Goal: Use online tool/utility: Utilize a website feature to perform a specific function

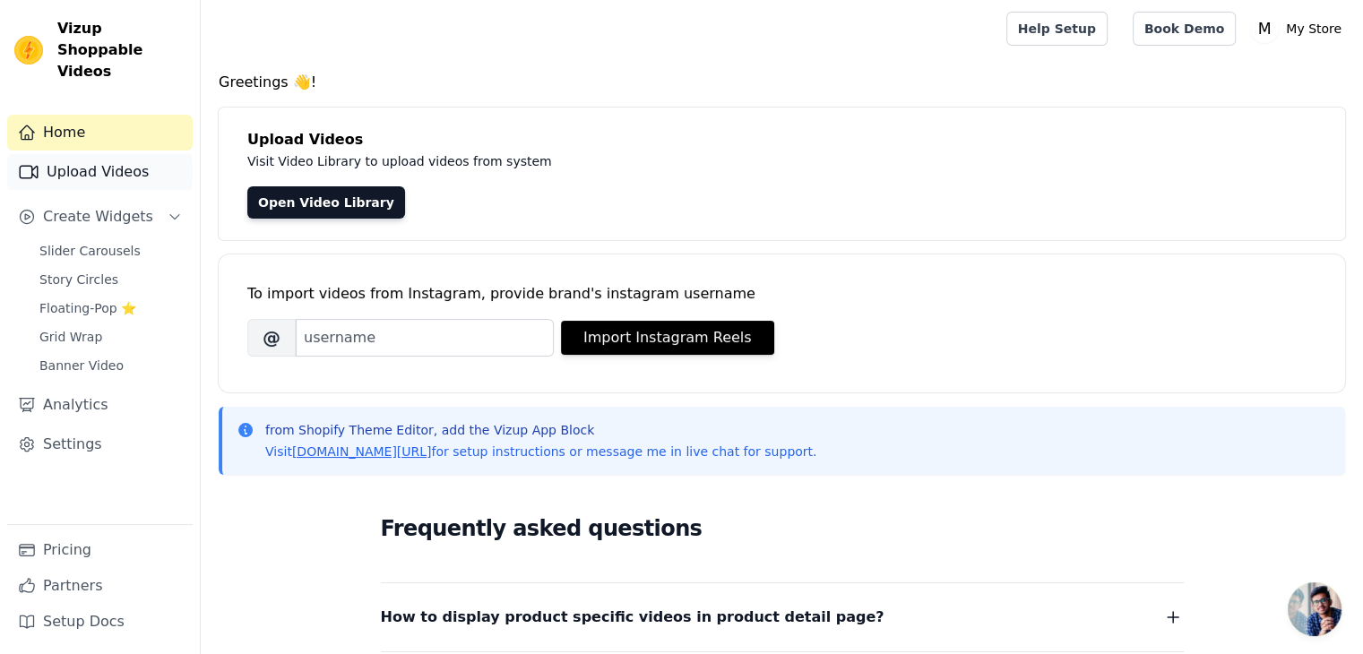
click at [115, 155] on link "Upload Videos" at bounding box center [99, 172] width 185 height 36
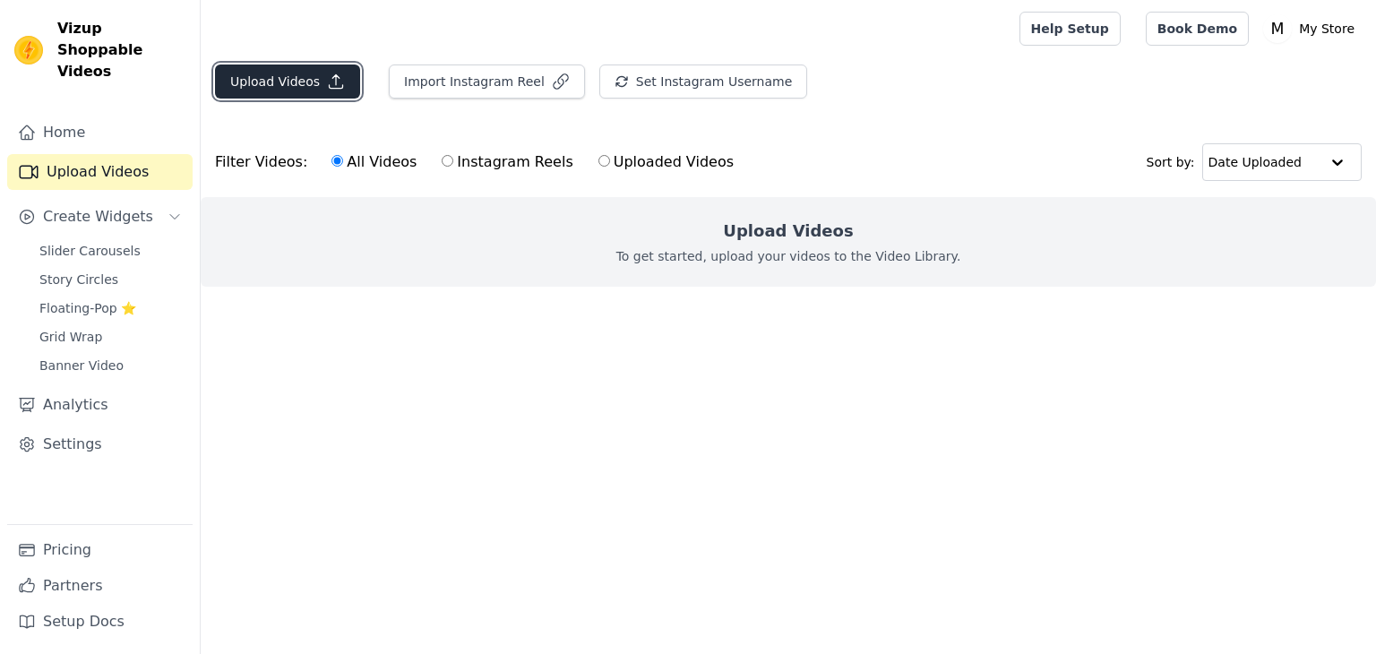
click at [334, 85] on icon "button" at bounding box center [336, 82] width 18 height 18
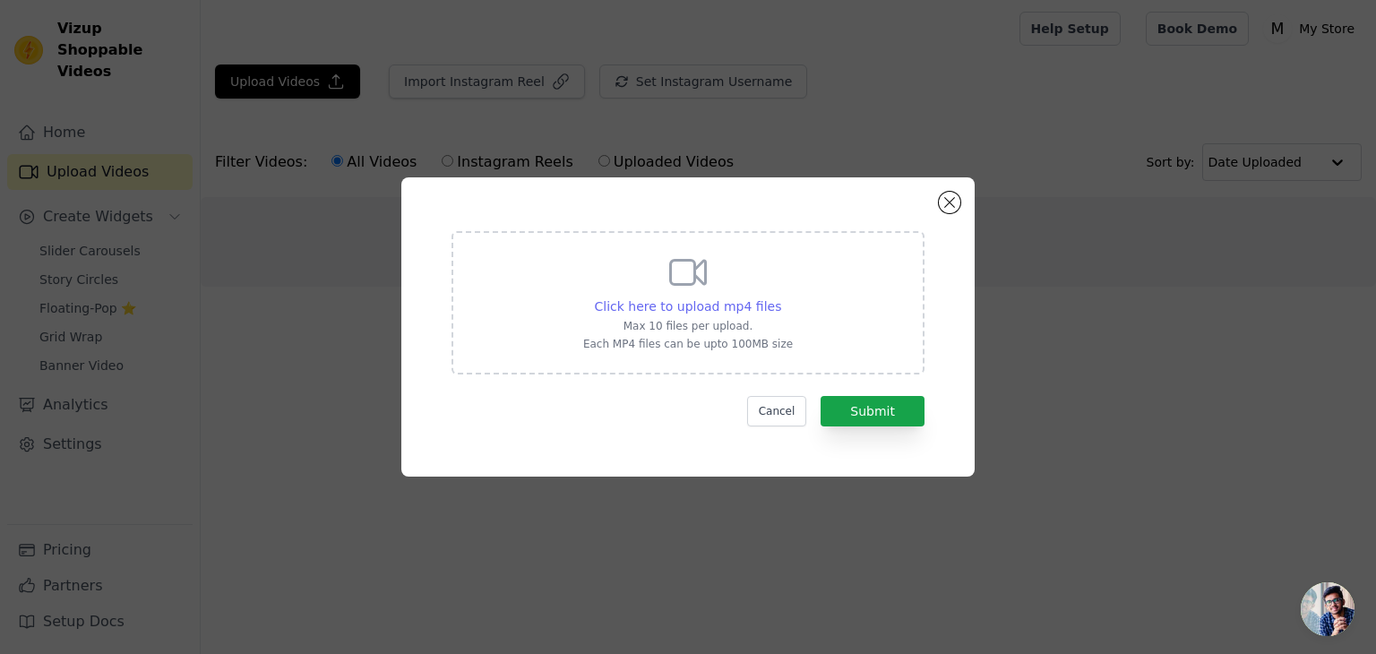
click at [759, 304] on span "Click here to upload mp4 files" at bounding box center [688, 306] width 187 height 14
click at [780, 297] on input "Click here to upload mp4 files Max 10 files per upload. Each MP4 files can be u…" at bounding box center [780, 297] width 1 height 1
type input "C:\fakepath\Table tennis players NEED this🏓 #tabletennis.mp4"
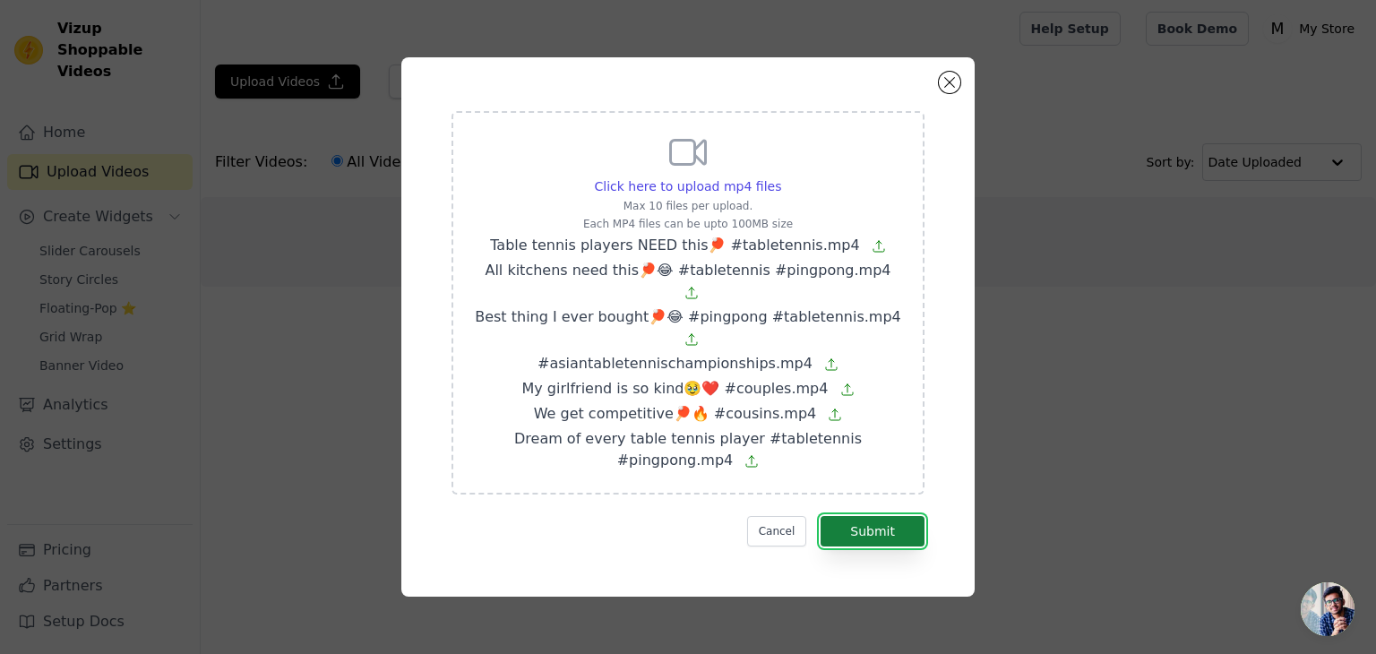
click at [860, 516] on button "Submit" at bounding box center [873, 531] width 104 height 30
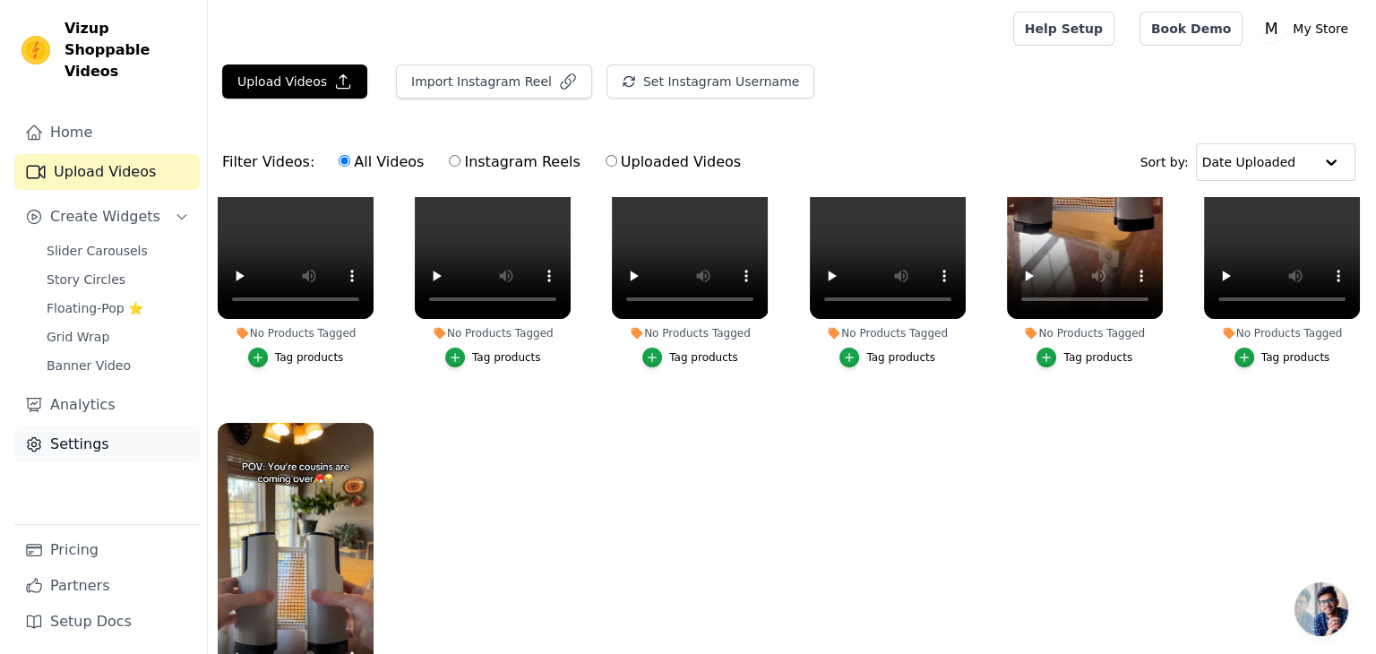
scroll to position [170, 0]
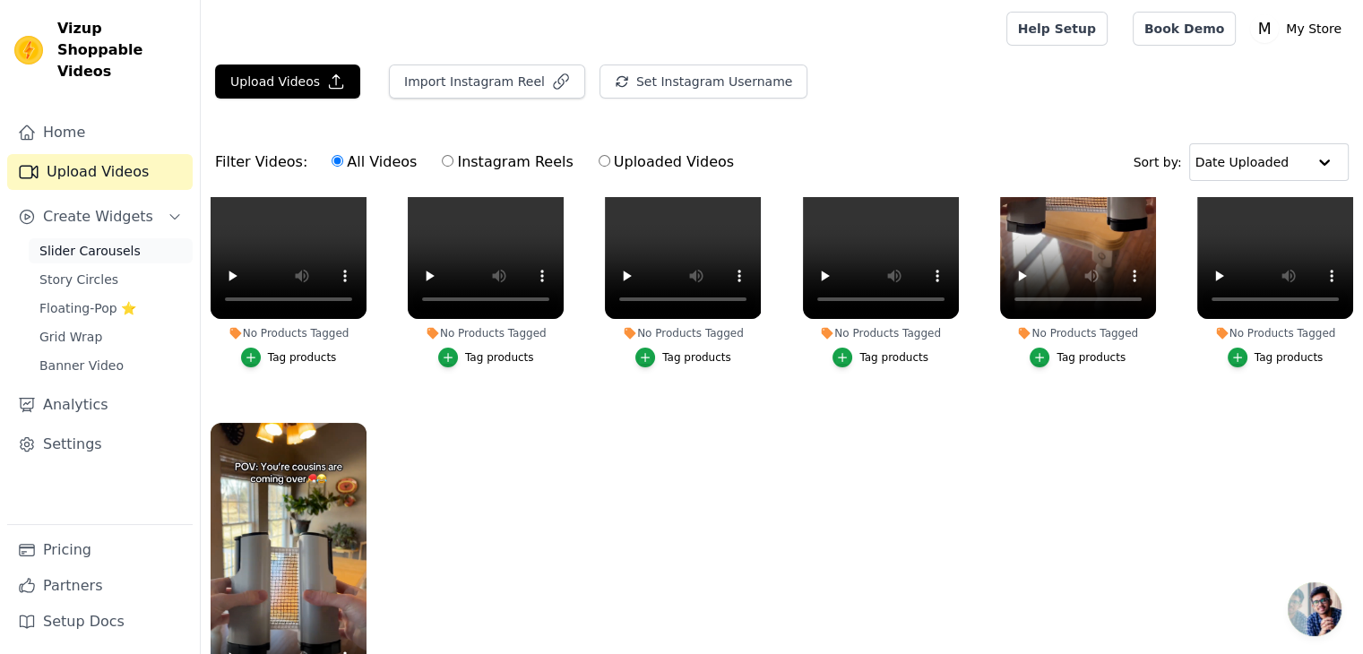
click at [108, 242] on span "Slider Carousels" at bounding box center [89, 251] width 101 height 18
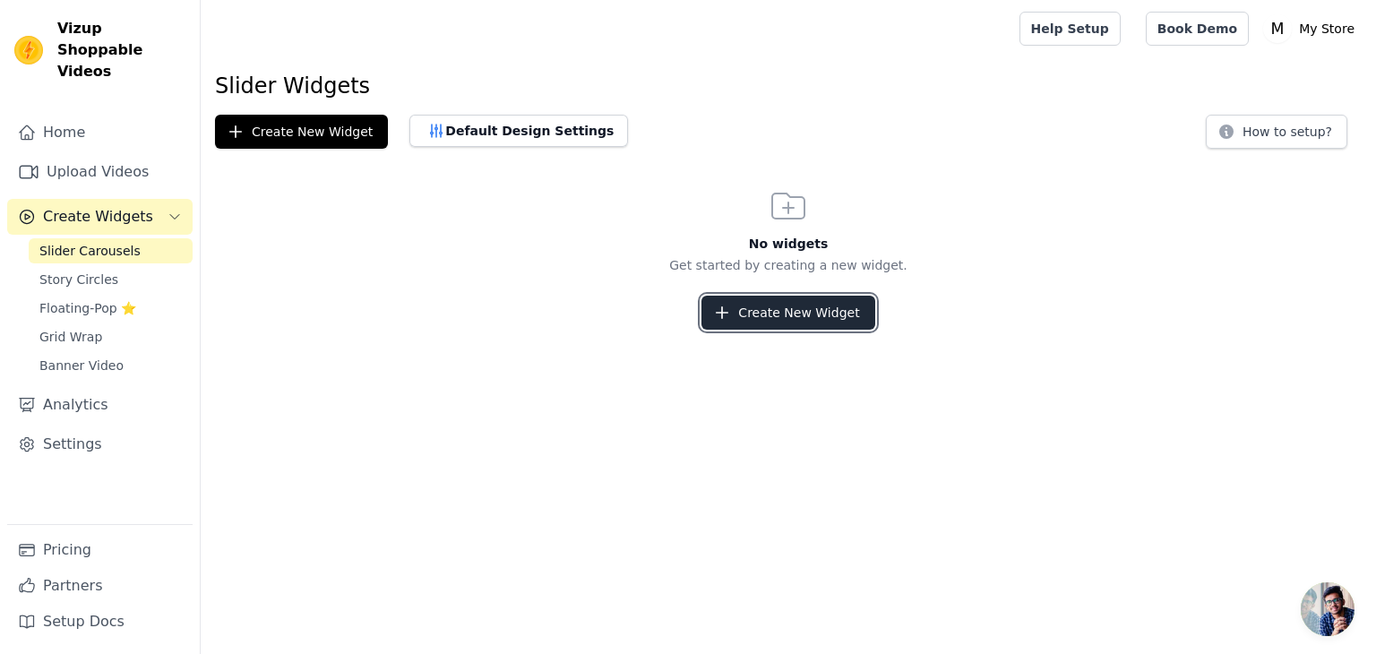
click at [824, 311] on button "Create New Widget" at bounding box center [788, 313] width 173 height 34
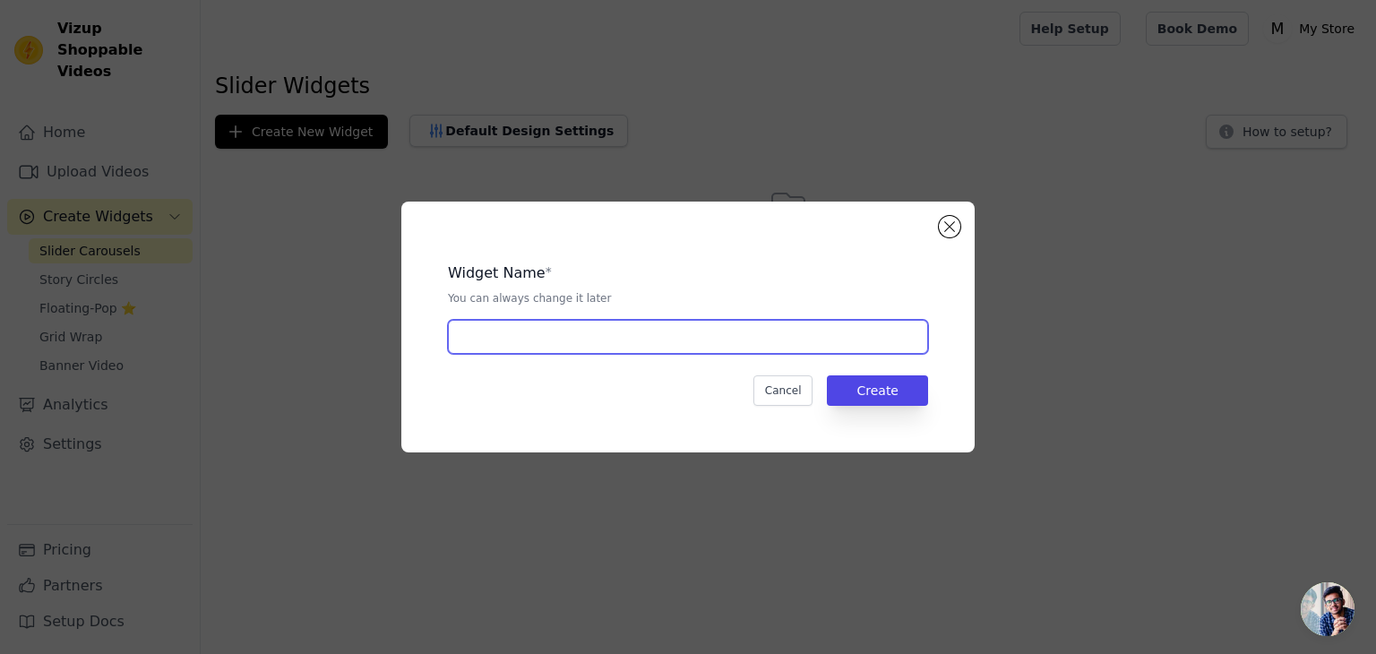
click at [622, 336] on input "text" at bounding box center [688, 337] width 480 height 34
type input "tt set"
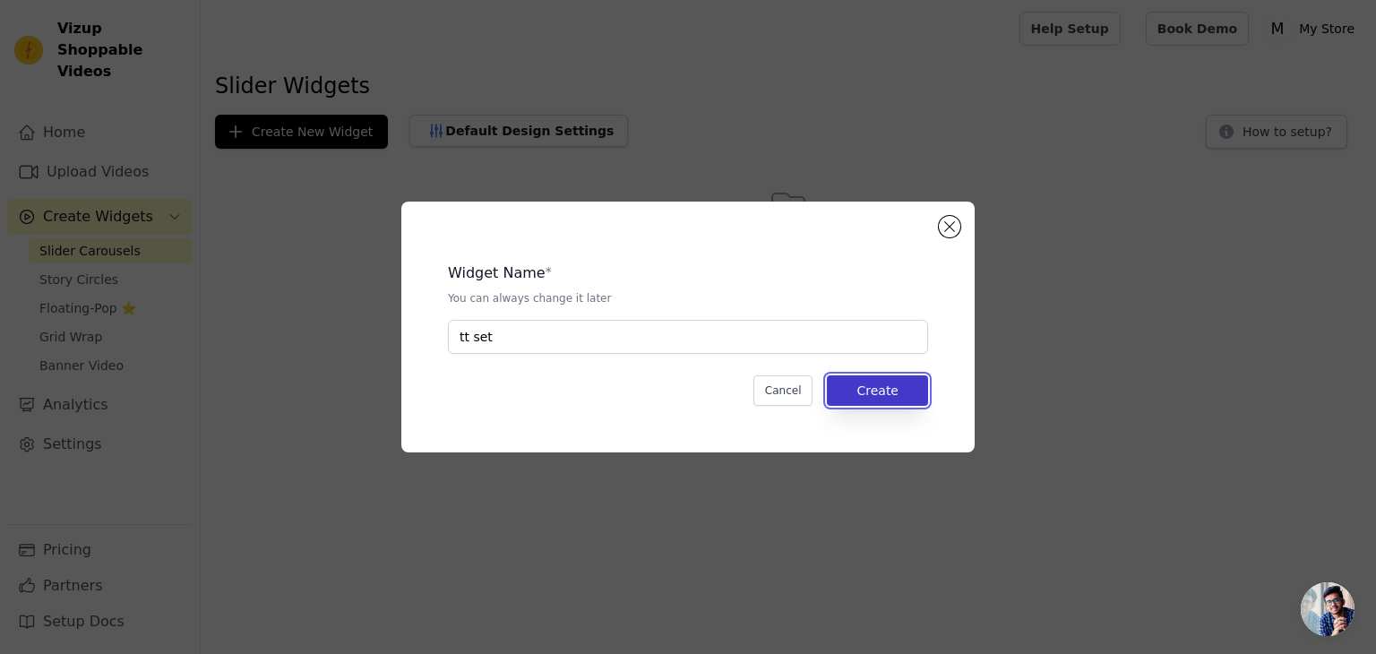
click at [853, 390] on button "Create" at bounding box center [877, 390] width 101 height 30
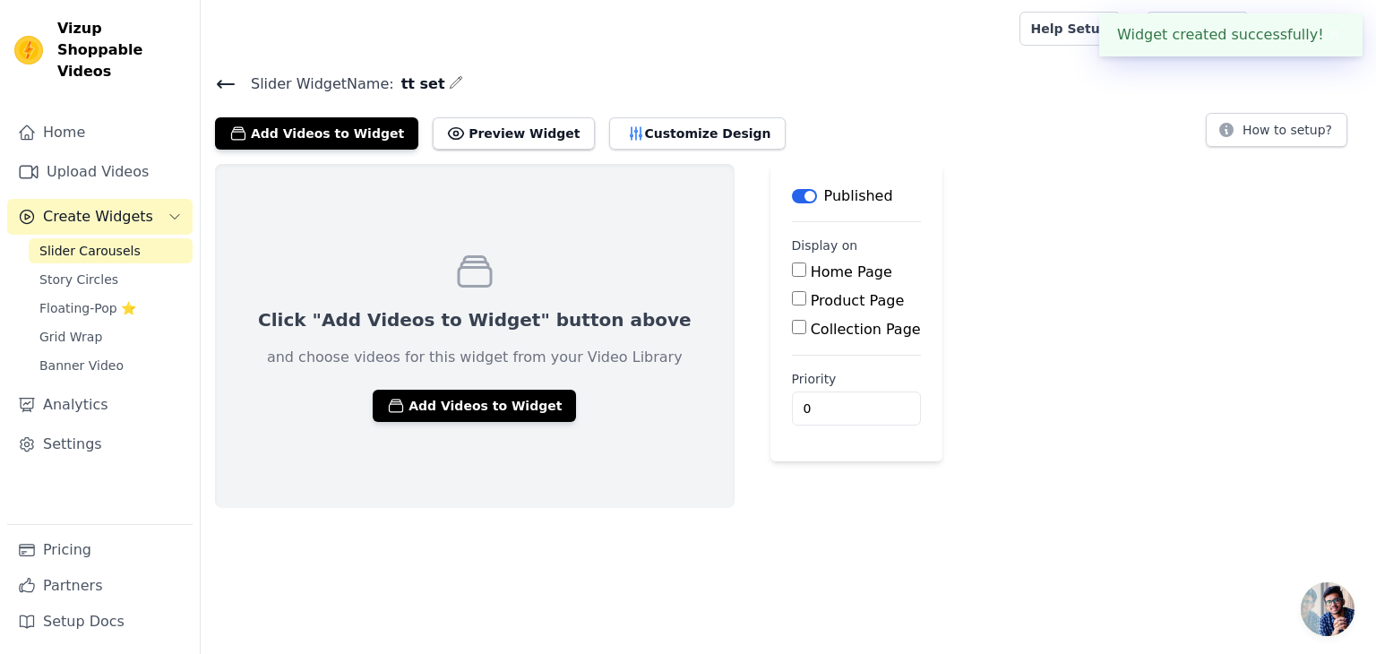
click at [811, 308] on label "Product Page" at bounding box center [858, 300] width 94 height 17
click at [792, 306] on input "Product Page" at bounding box center [799, 298] width 14 height 14
checkbox input "true"
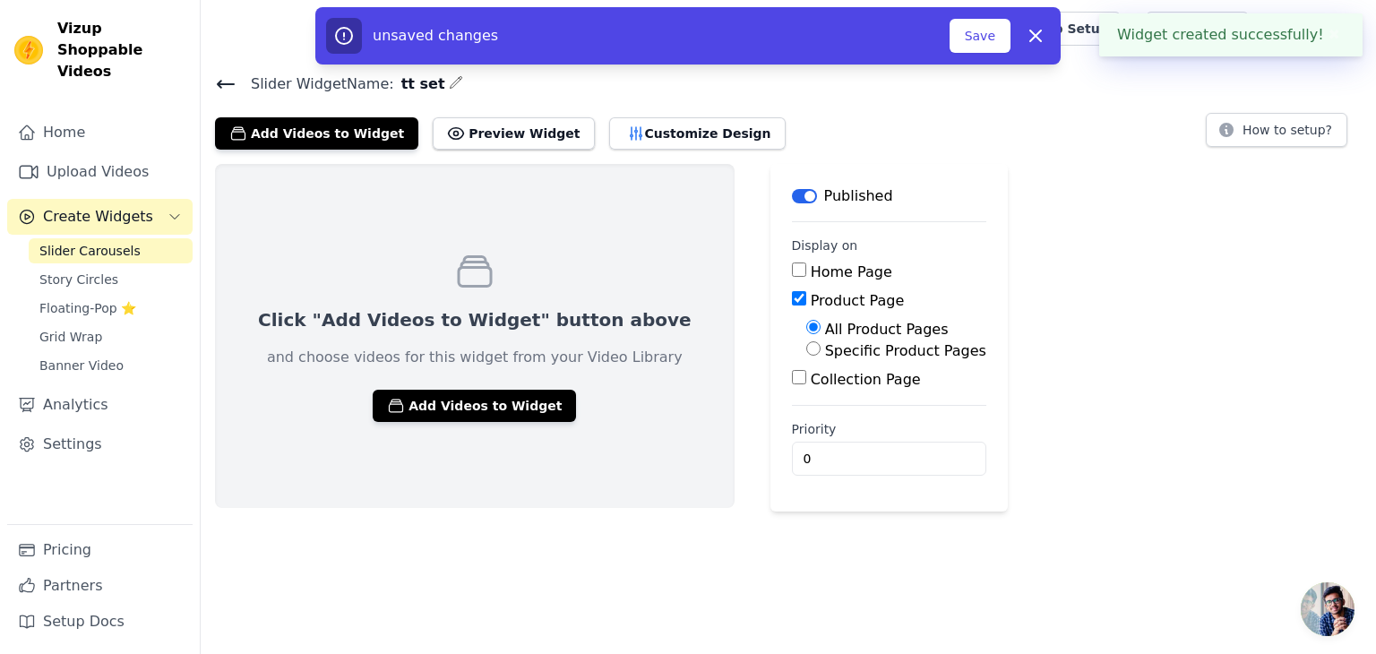
click at [825, 352] on label "Specific Product Pages" at bounding box center [905, 350] width 161 height 17
click at [806, 352] on input "Specific Product Pages" at bounding box center [813, 348] width 14 height 14
radio input "true"
click at [806, 397] on button "Select Products" at bounding box center [866, 391] width 120 height 30
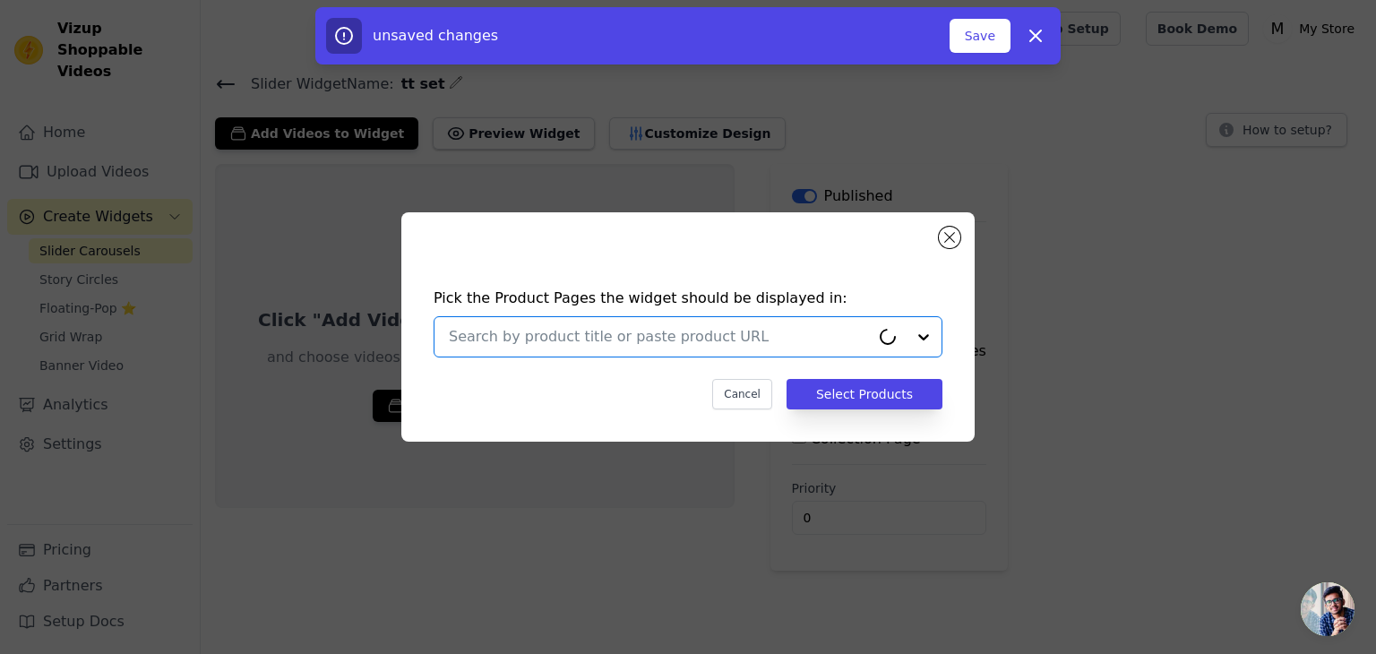
click at [541, 327] on input "text" at bounding box center [659, 337] width 421 height 22
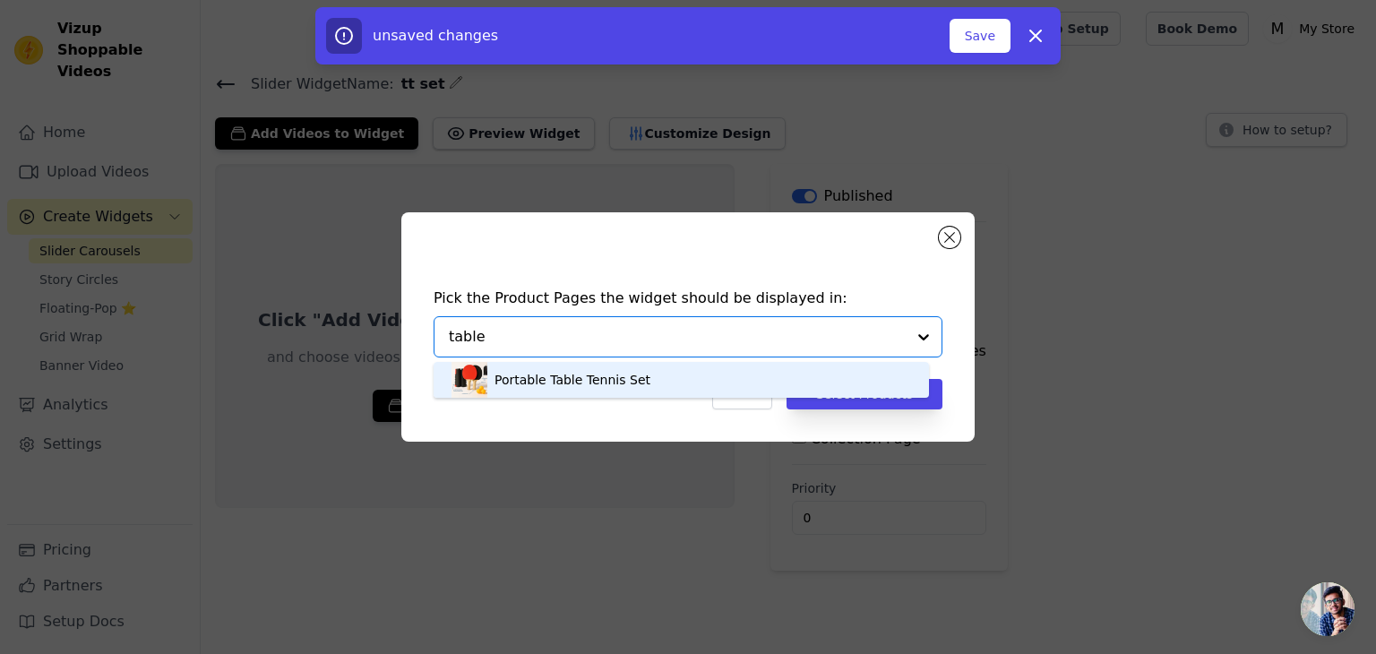
type input "table"
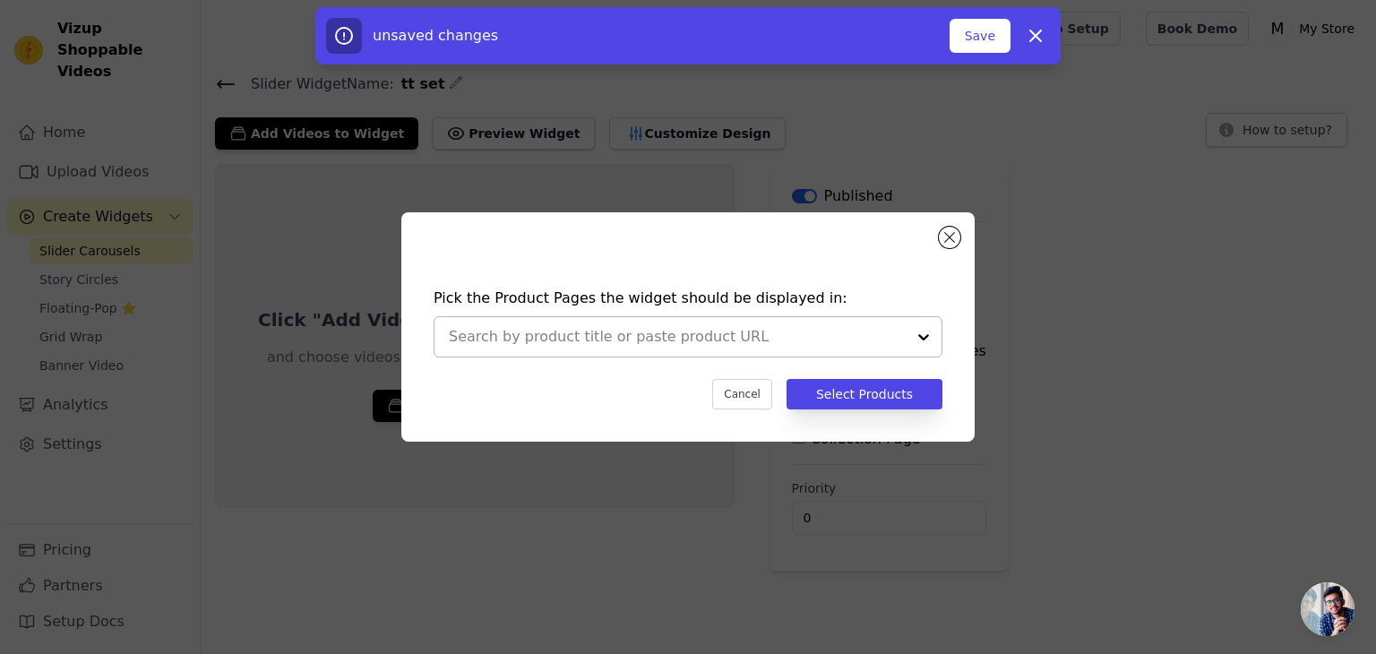
click at [581, 345] on div at bounding box center [677, 336] width 457 height 39
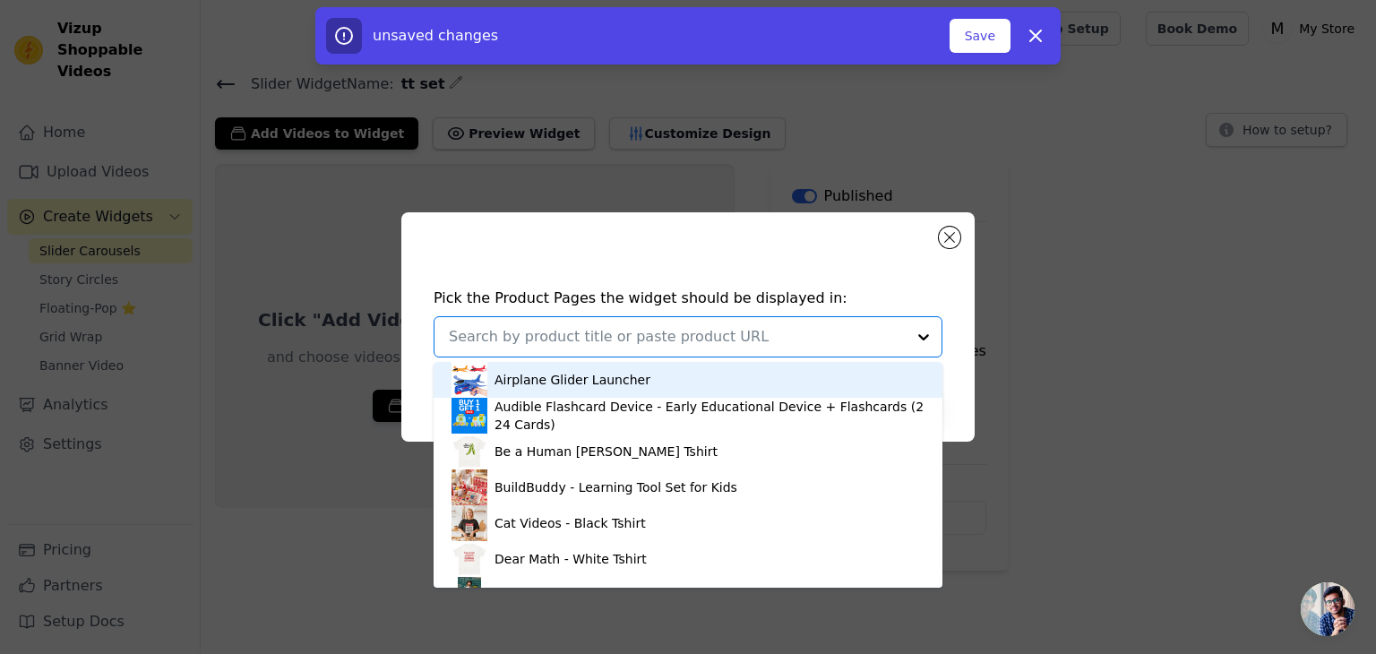
click at [570, 377] on div "Airplane Glider Launcher" at bounding box center [573, 380] width 156 height 18
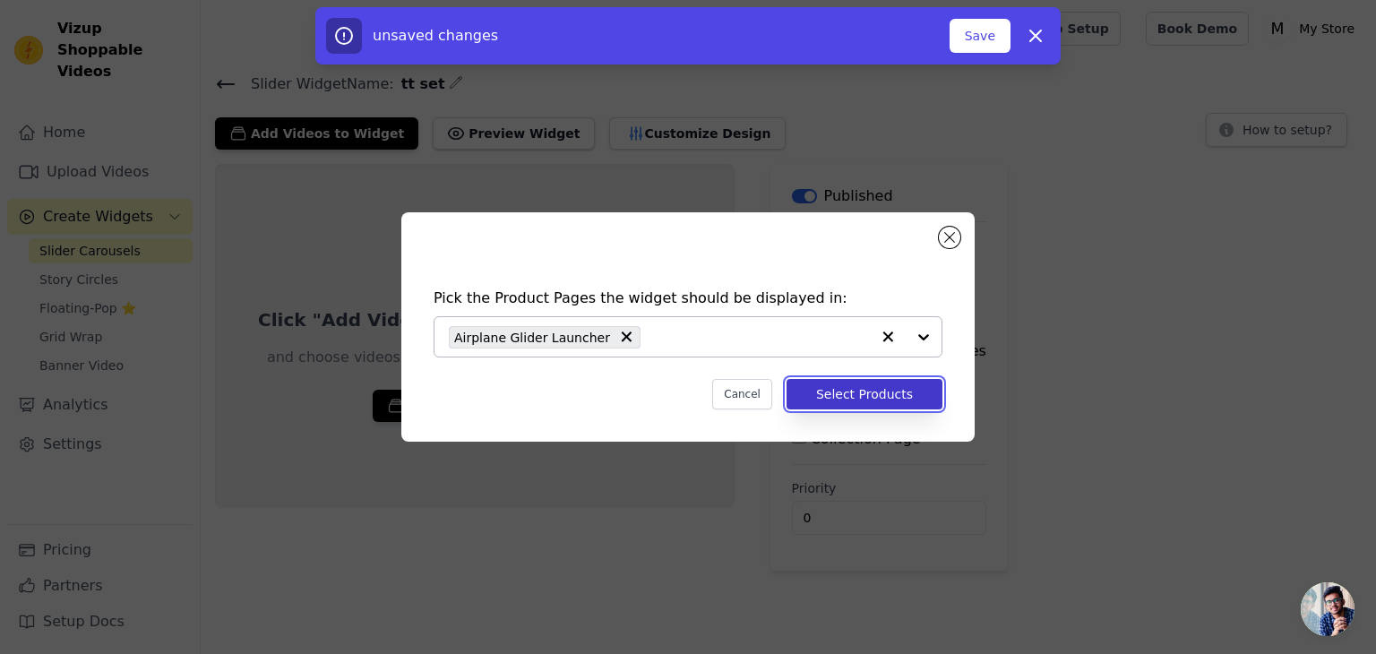
click at [869, 396] on button "Select Products" at bounding box center [865, 394] width 156 height 30
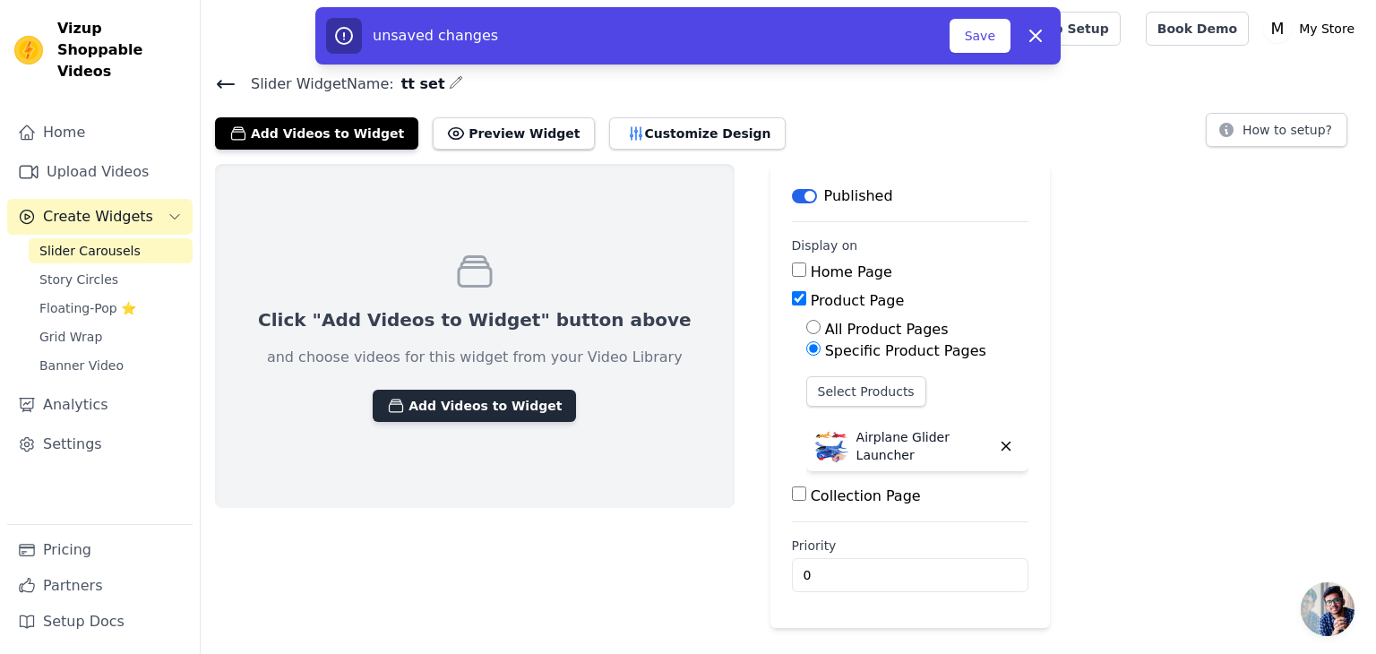
click at [513, 402] on button "Add Videos to Widget" at bounding box center [474, 406] width 203 height 32
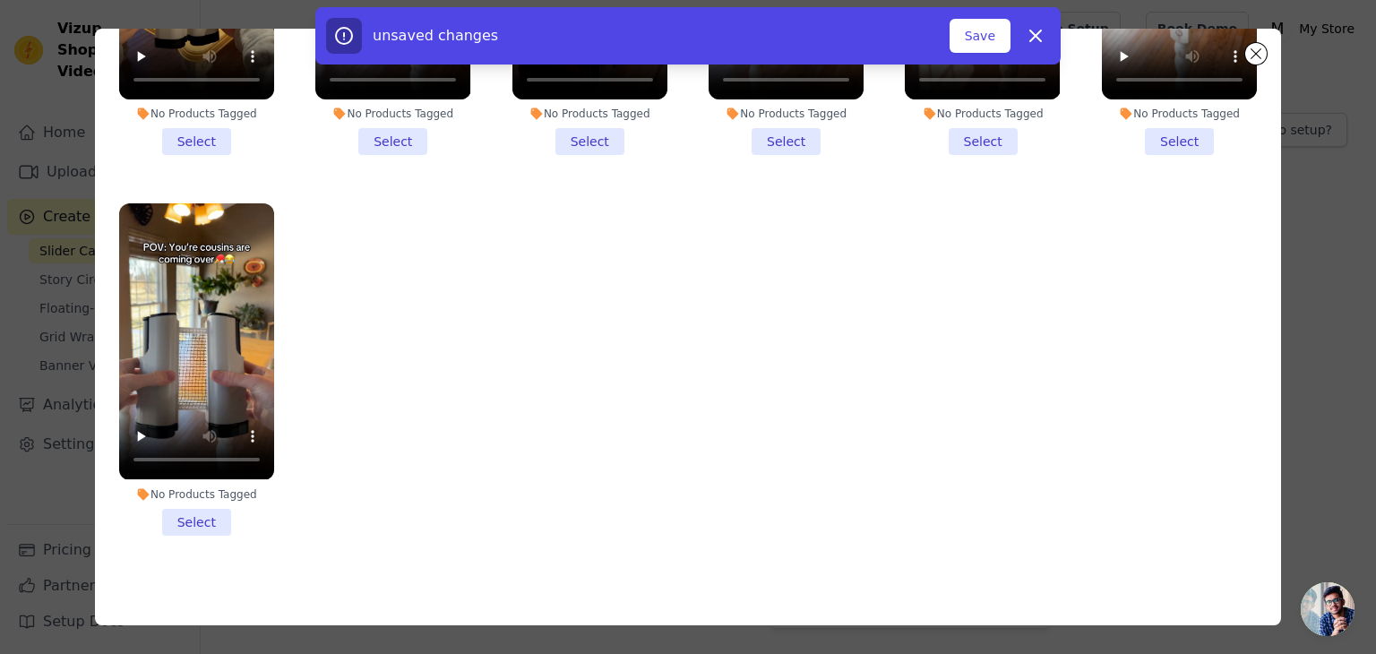
scroll to position [155, 0]
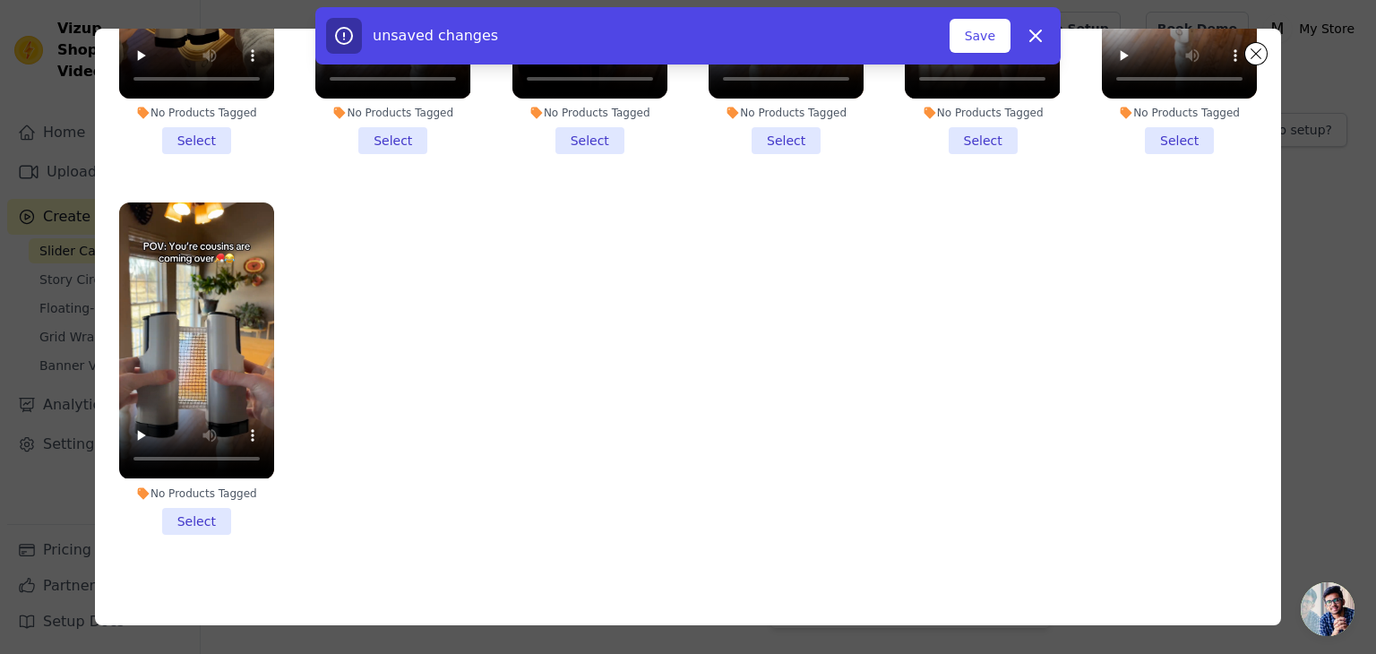
click at [183, 512] on li "No Products Tagged Select" at bounding box center [196, 368] width 155 height 332
click at [0, 0] on input "No Products Tagged Select" at bounding box center [0, 0] width 0 height 0
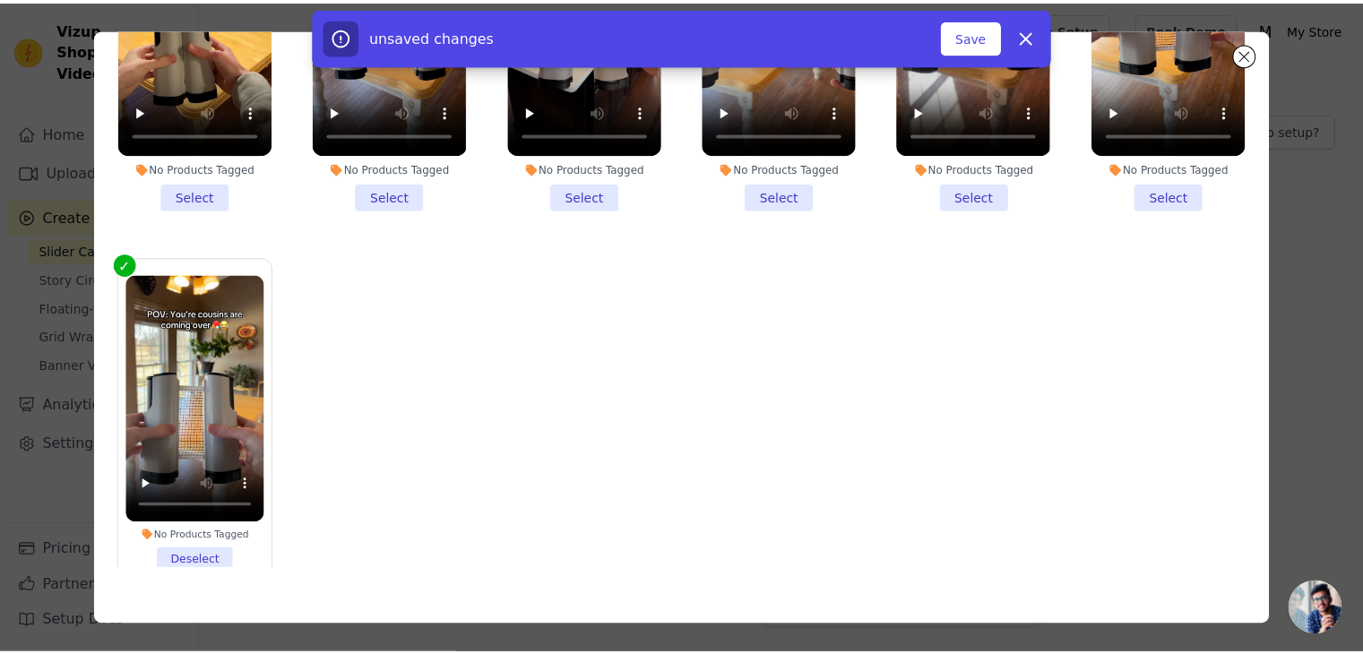
scroll to position [0, 0]
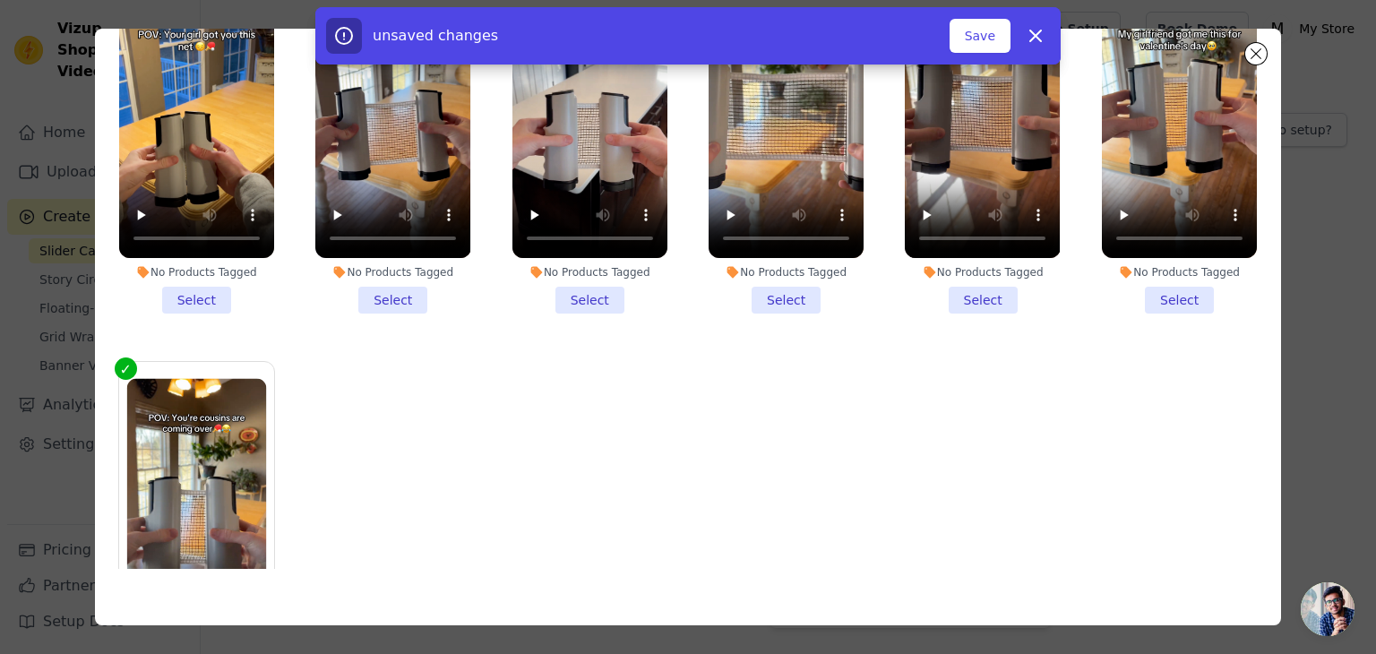
click at [217, 288] on li "No Products Tagged Select" at bounding box center [196, 148] width 155 height 332
click at [0, 0] on input "No Products Tagged Select" at bounding box center [0, 0] width 0 height 0
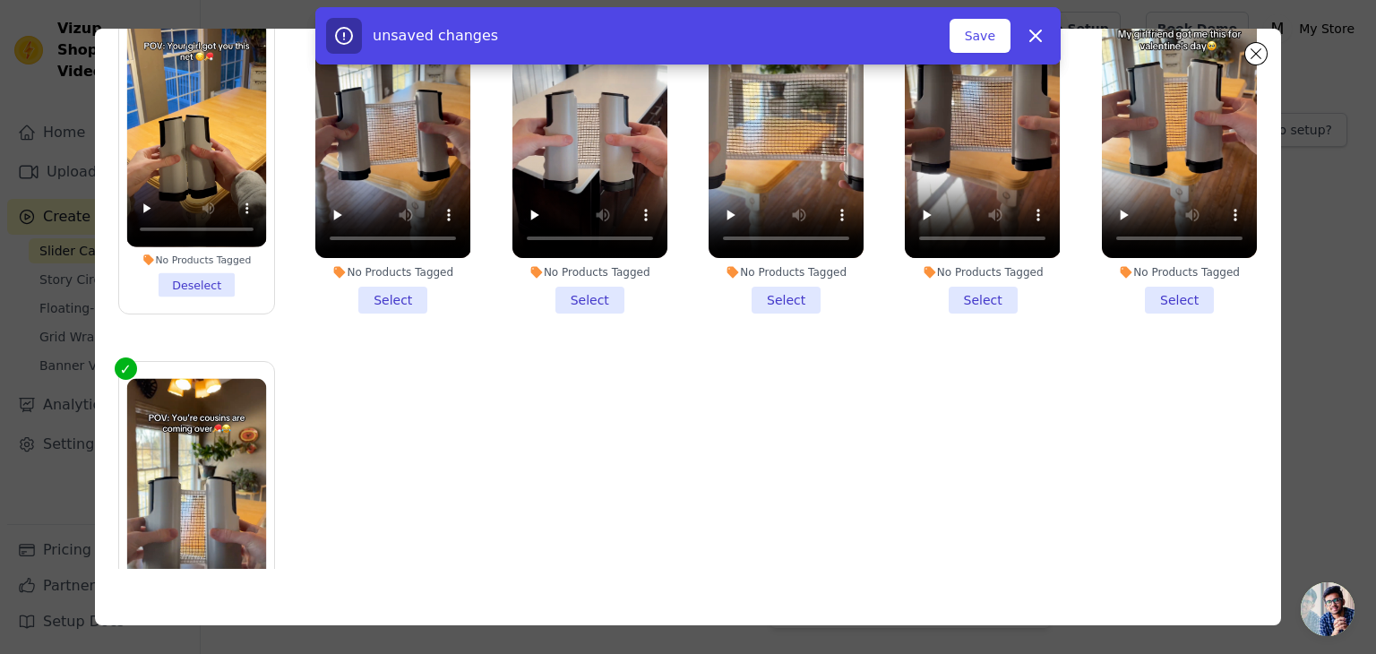
click at [580, 277] on li "No Products Tagged Select" at bounding box center [589, 148] width 155 height 332
click at [0, 0] on input "No Products Tagged Select" at bounding box center [0, 0] width 0 height 0
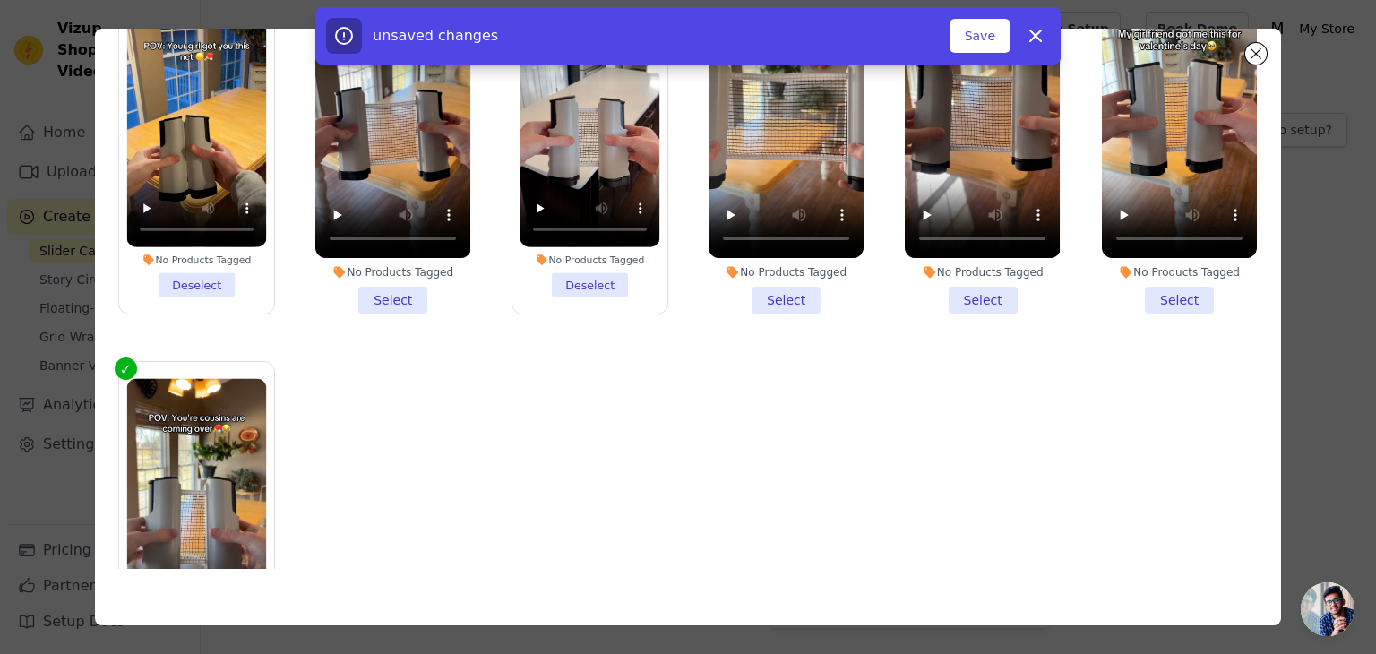
drag, startPoint x: 394, startPoint y: 282, endPoint x: 779, endPoint y: 283, distance: 384.4
click at [393, 282] on li "No Products Tagged Select" at bounding box center [392, 148] width 155 height 332
click at [0, 0] on input "No Products Tagged Select" at bounding box center [0, 0] width 0 height 0
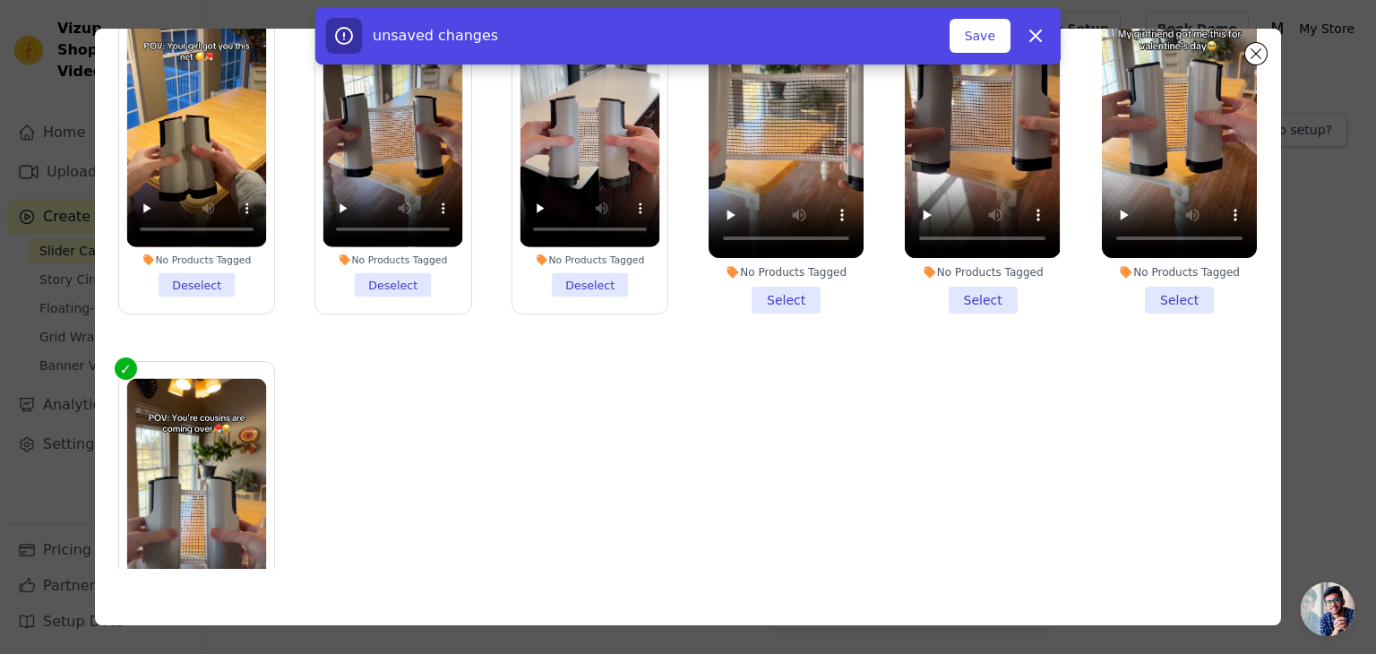
click at [781, 284] on li "No Products Tagged Select" at bounding box center [786, 148] width 155 height 332
click at [0, 0] on input "No Products Tagged Select" at bounding box center [0, 0] width 0 height 0
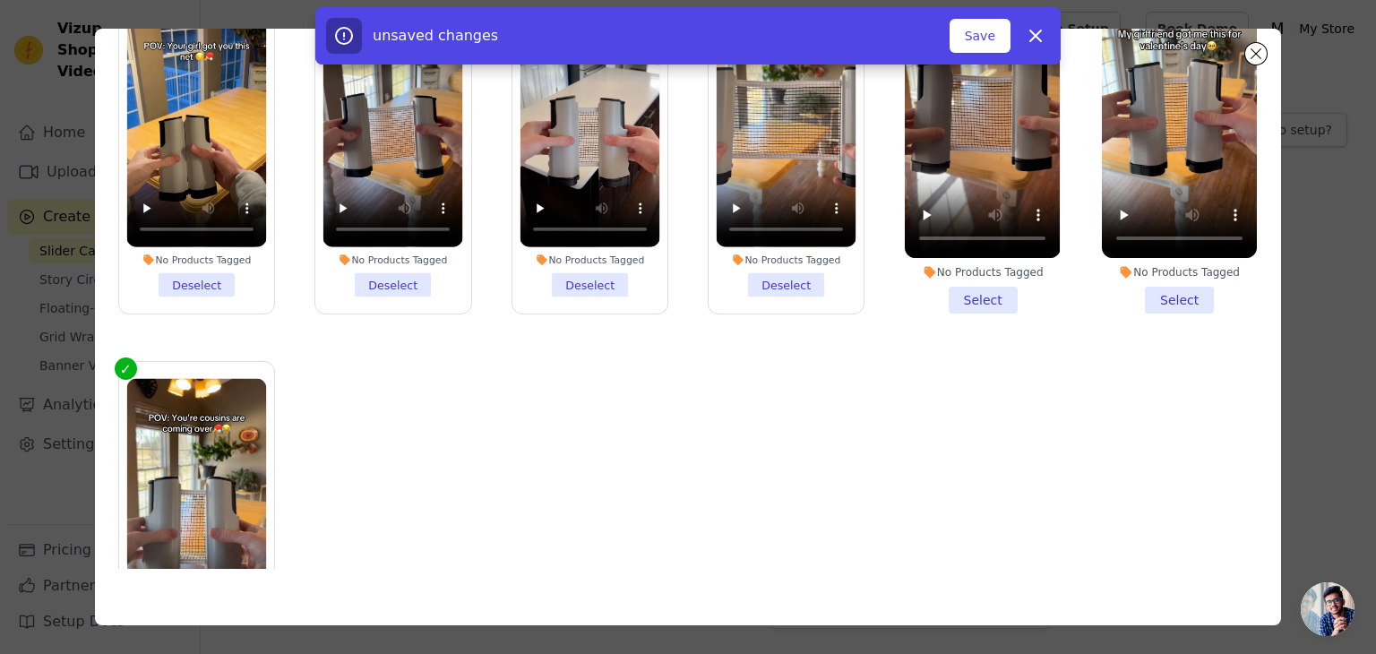
click at [967, 288] on li "No Products Tagged Select" at bounding box center [982, 148] width 155 height 332
click at [0, 0] on input "No Products Tagged Select" at bounding box center [0, 0] width 0 height 0
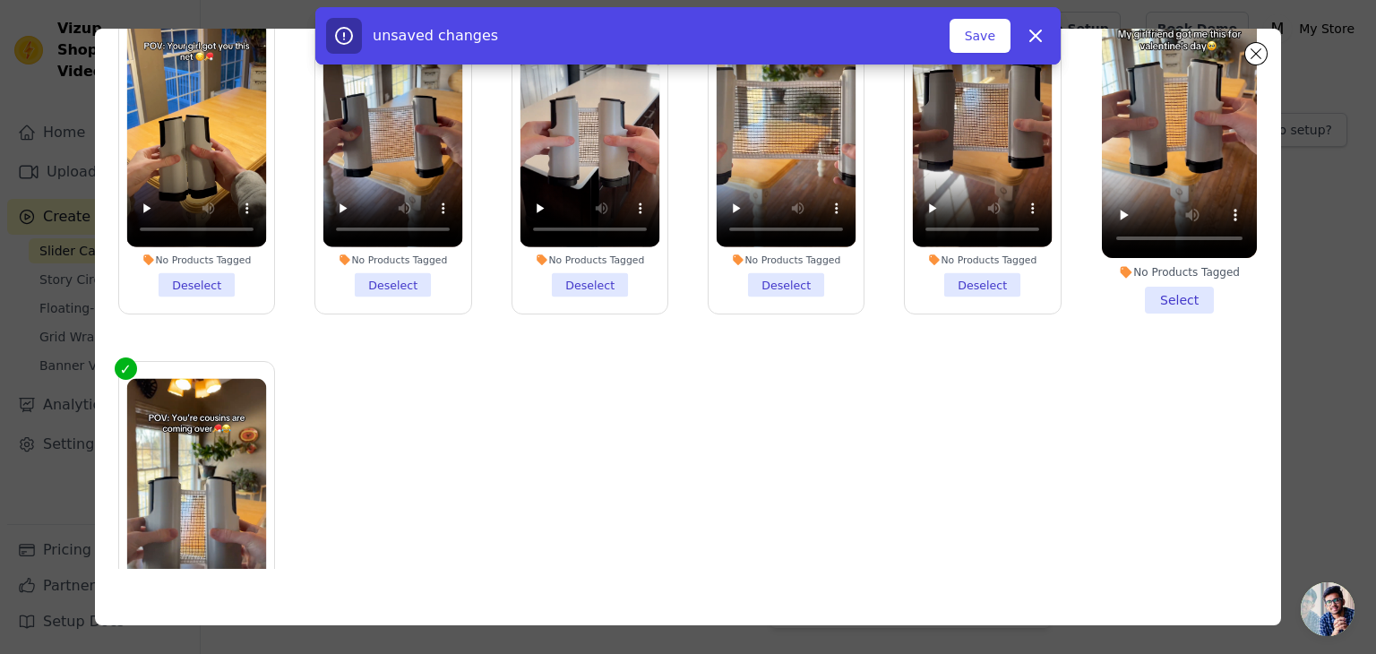
click at [1154, 294] on li "No Products Tagged Select" at bounding box center [1179, 148] width 155 height 332
click at [0, 0] on input "No Products Tagged Select" at bounding box center [0, 0] width 0 height 0
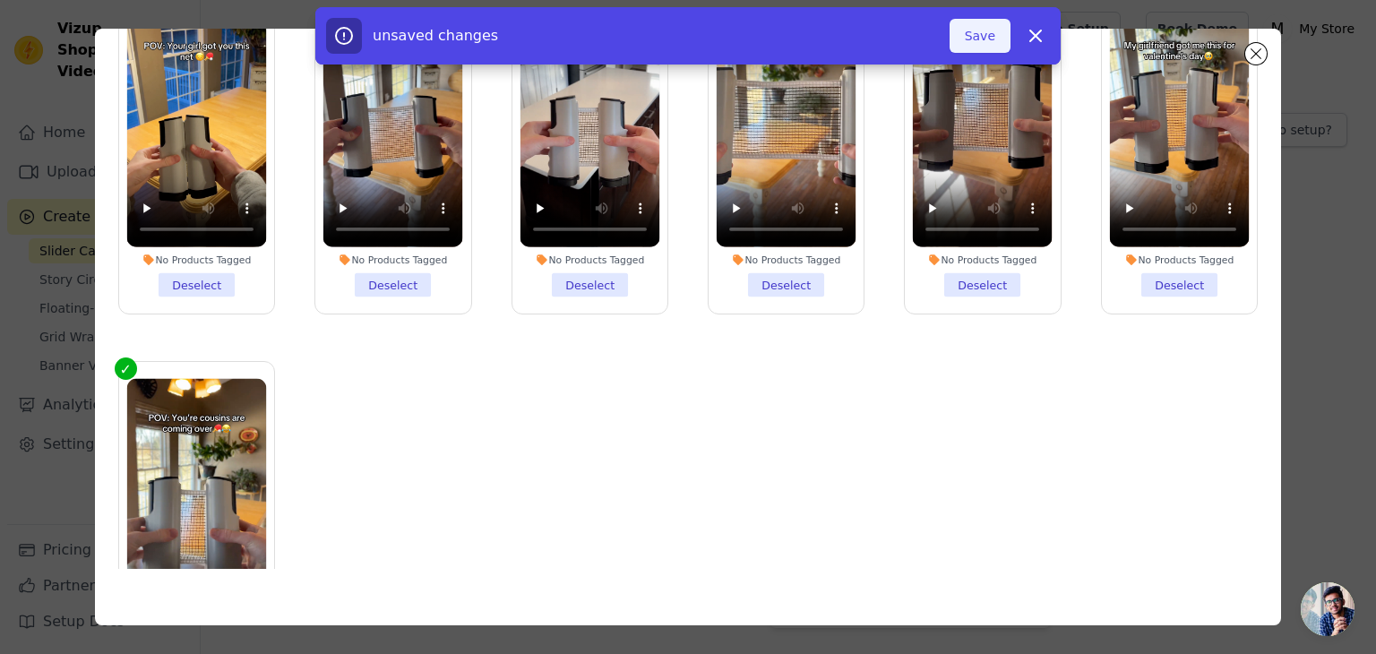
click at [978, 39] on button "Save" at bounding box center [980, 36] width 61 height 34
click at [946, 39] on button "Add To Widget" at bounding box center [951, 36] width 120 height 34
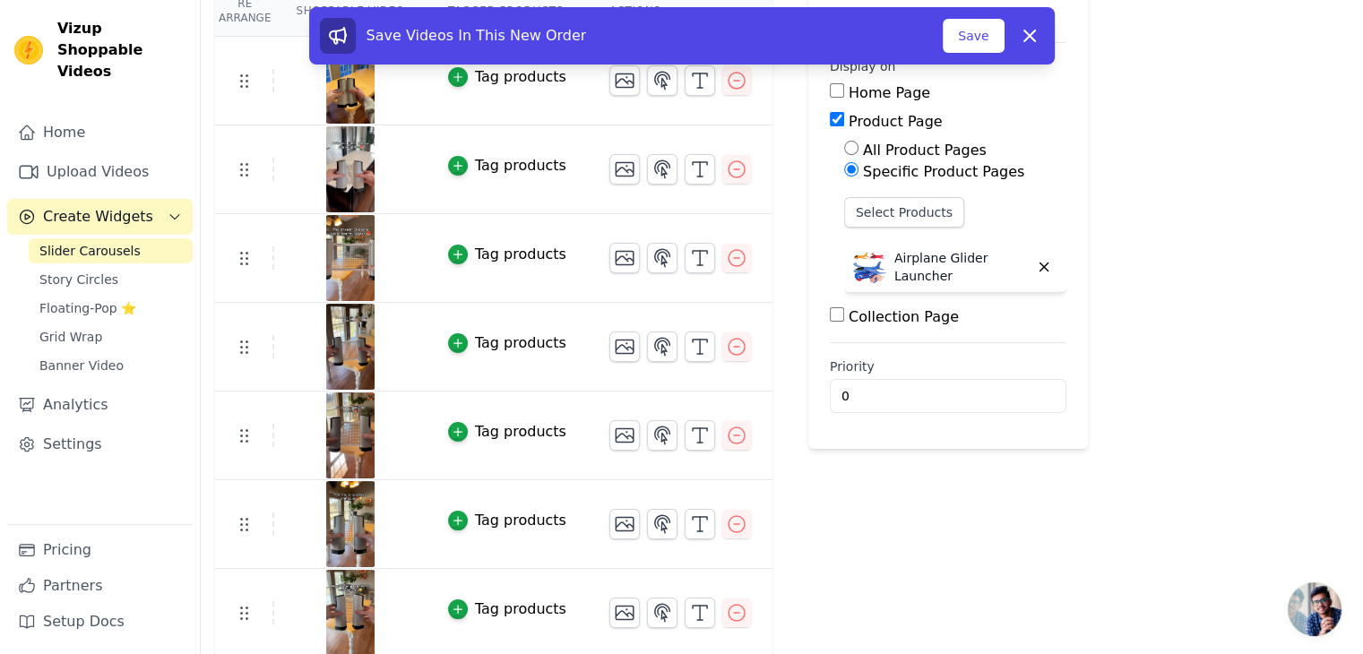
scroll to position [180, 0]
click at [726, 617] on icon "button" at bounding box center [737, 612] width 22 height 22
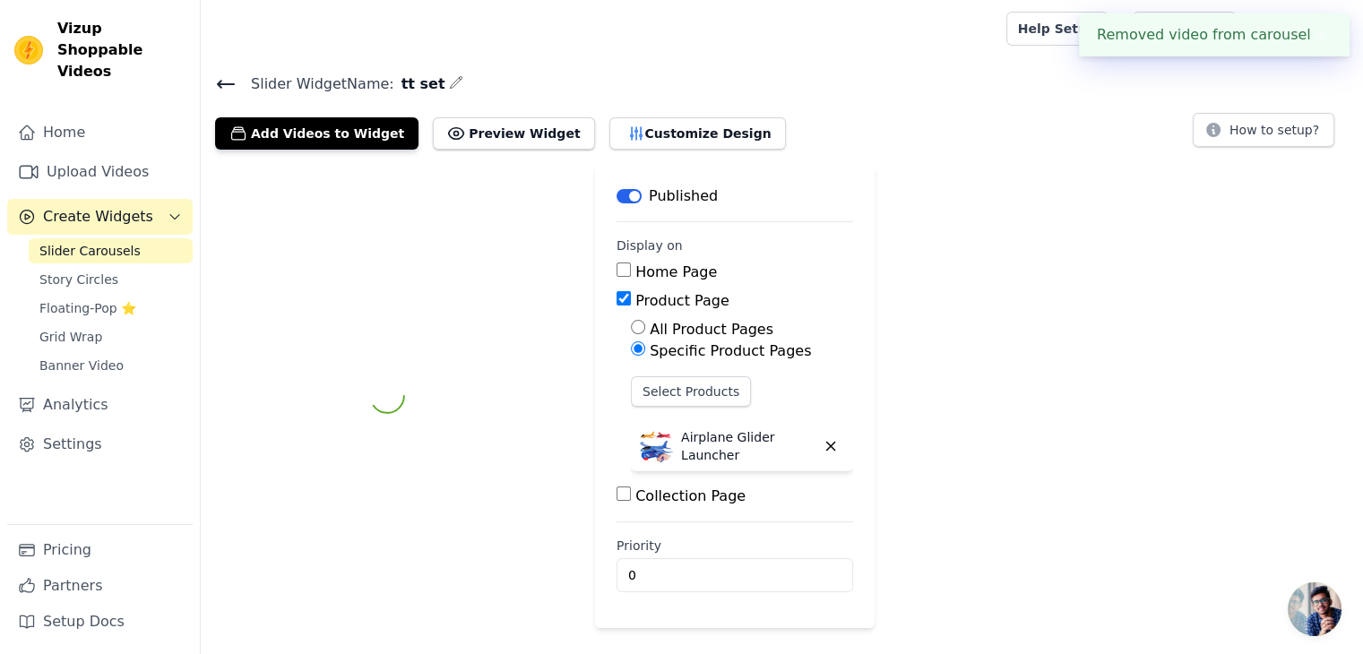
scroll to position [0, 0]
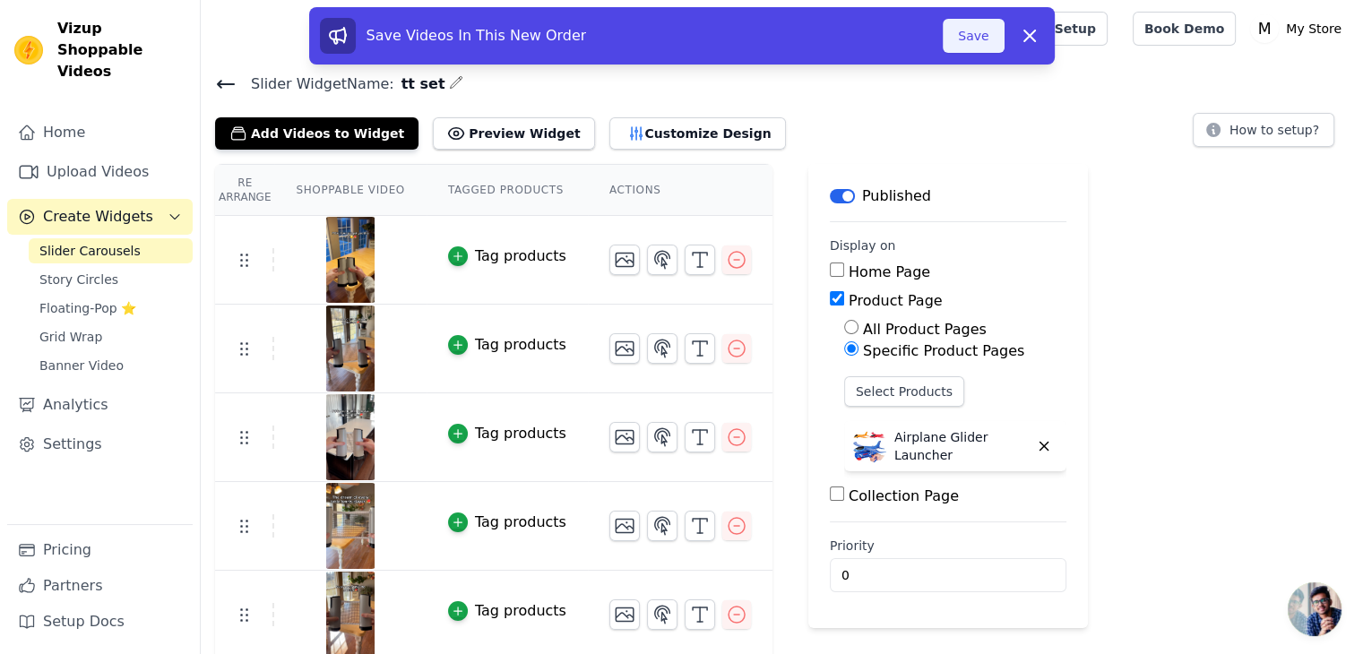
click at [969, 41] on button "Save" at bounding box center [973, 36] width 61 height 34
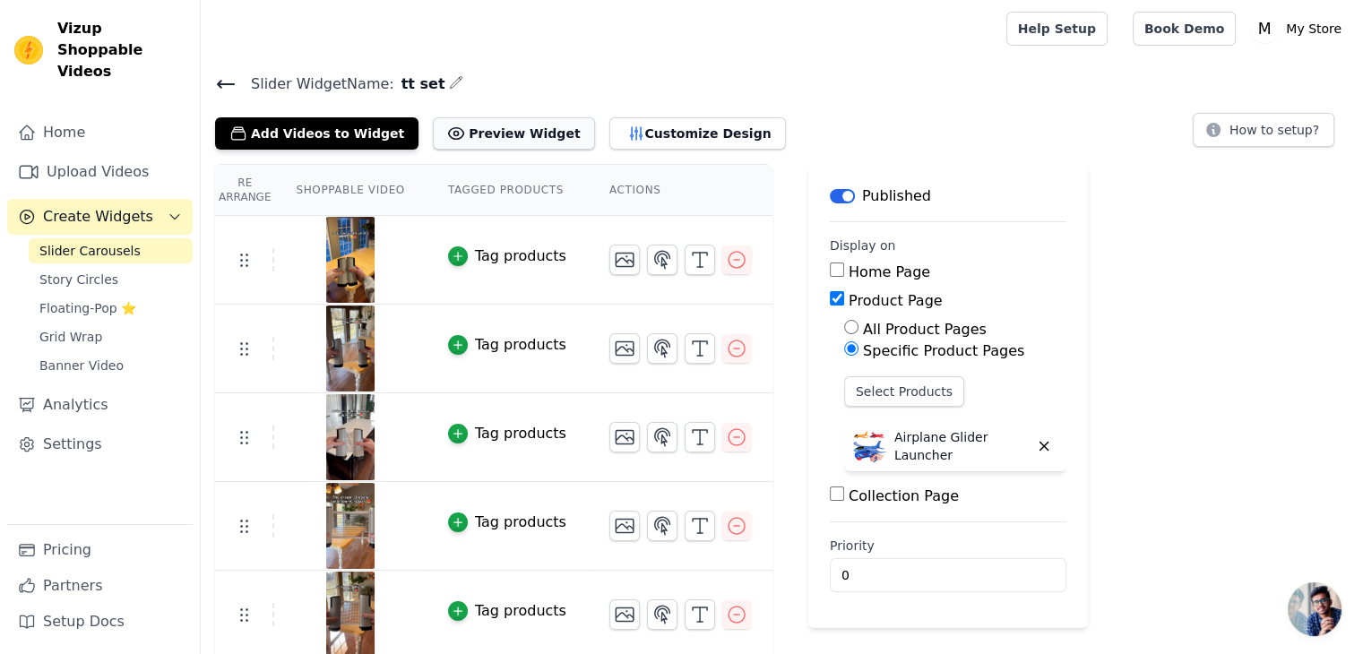
click at [527, 130] on button "Preview Widget" at bounding box center [513, 133] width 161 height 32
click at [624, 129] on button "Customize Design" at bounding box center [697, 133] width 177 height 32
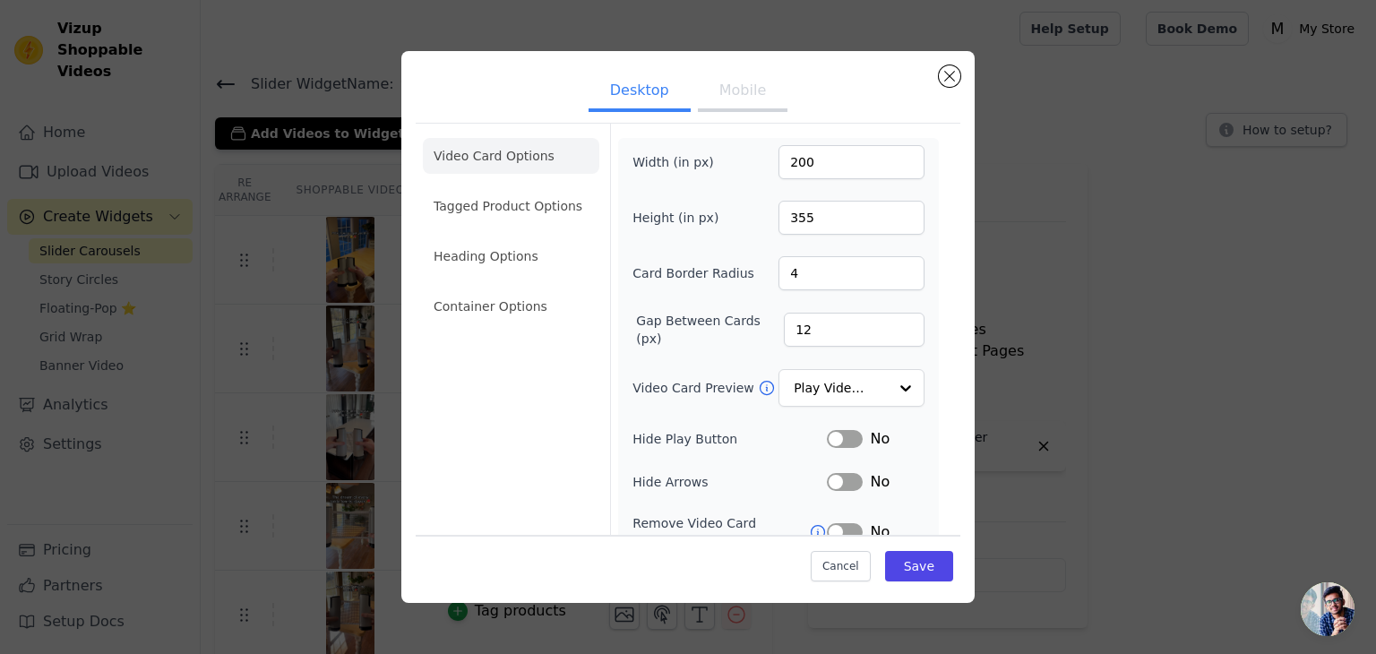
click at [728, 94] on button "Mobile" at bounding box center [743, 92] width 90 height 39
click at [504, 213] on li "Tagged Product Options" at bounding box center [511, 206] width 177 height 36
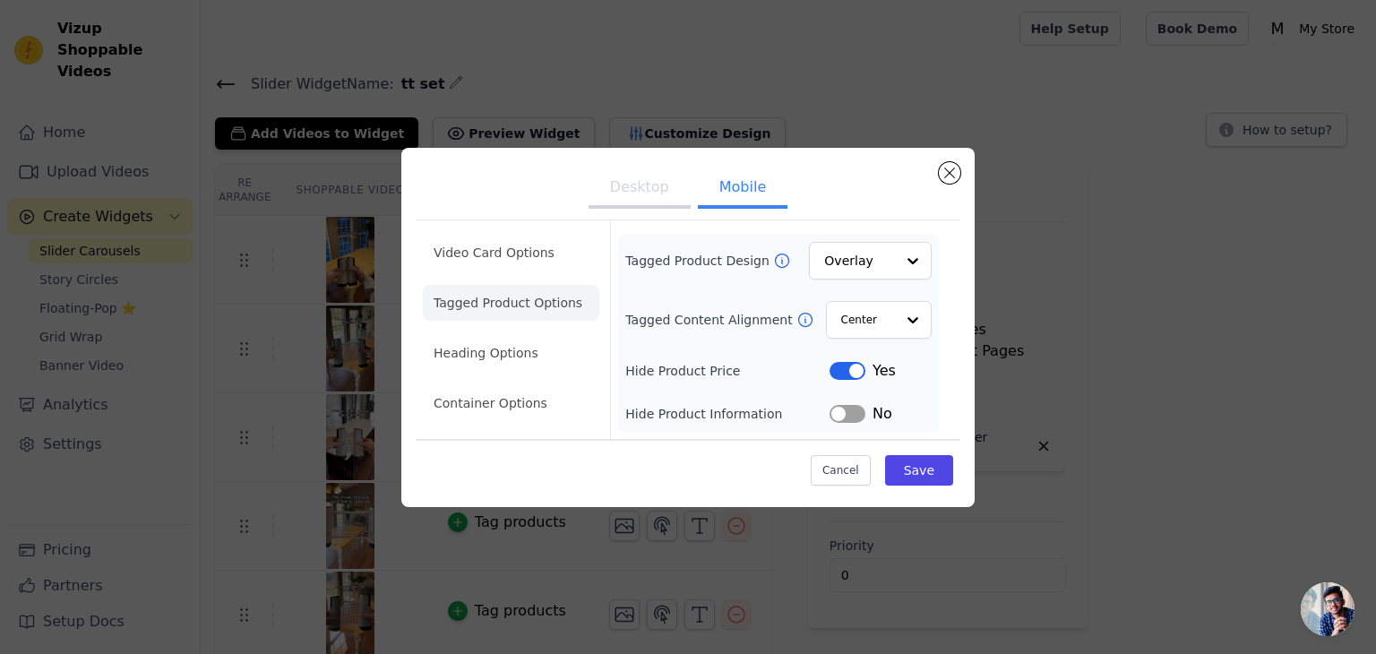
click at [648, 196] on button "Desktop" at bounding box center [640, 188] width 102 height 39
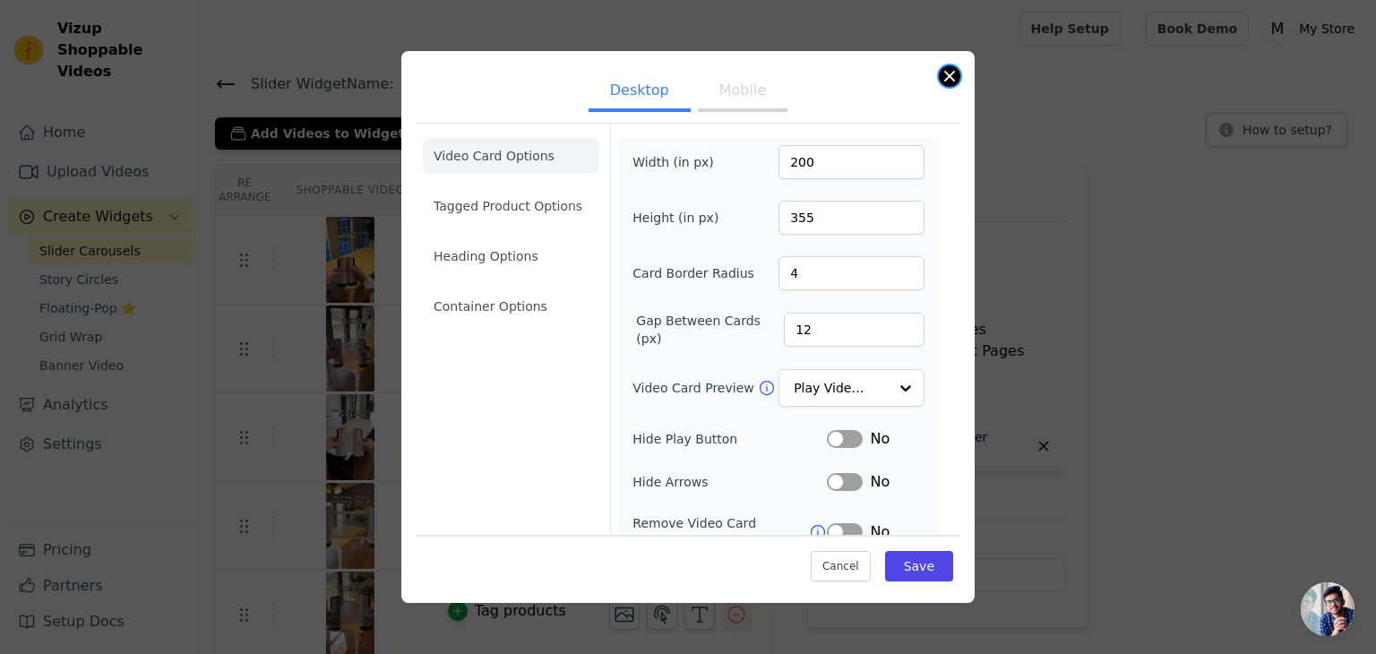
click at [950, 73] on button "Close modal" at bounding box center [950, 76] width 22 height 22
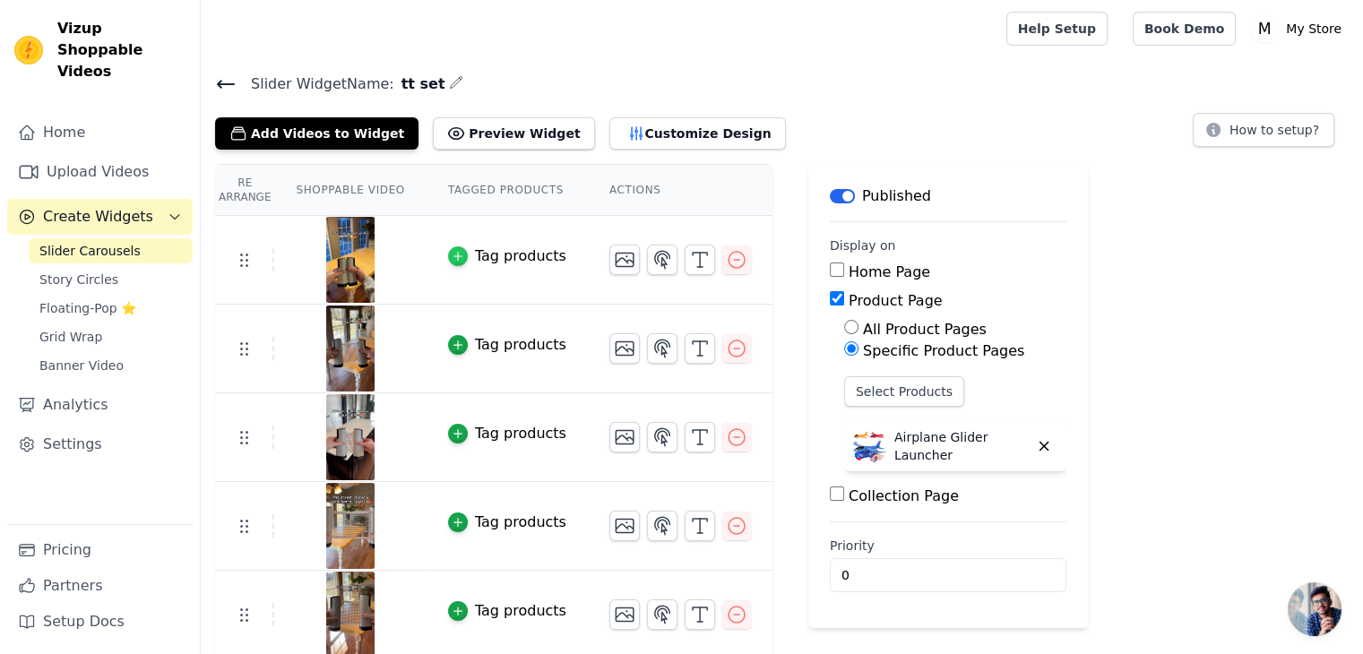
click at [448, 247] on div "button" at bounding box center [458, 256] width 20 height 20
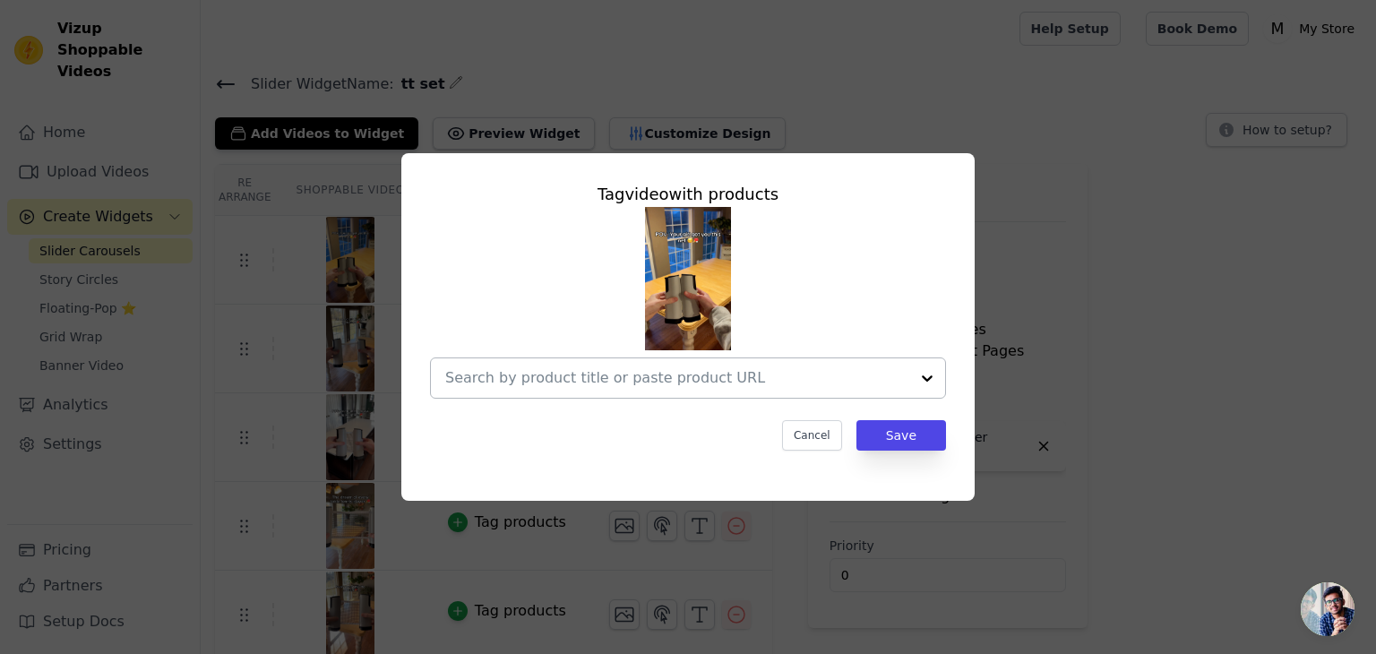
click at [759, 372] on input "text" at bounding box center [677, 378] width 464 height 22
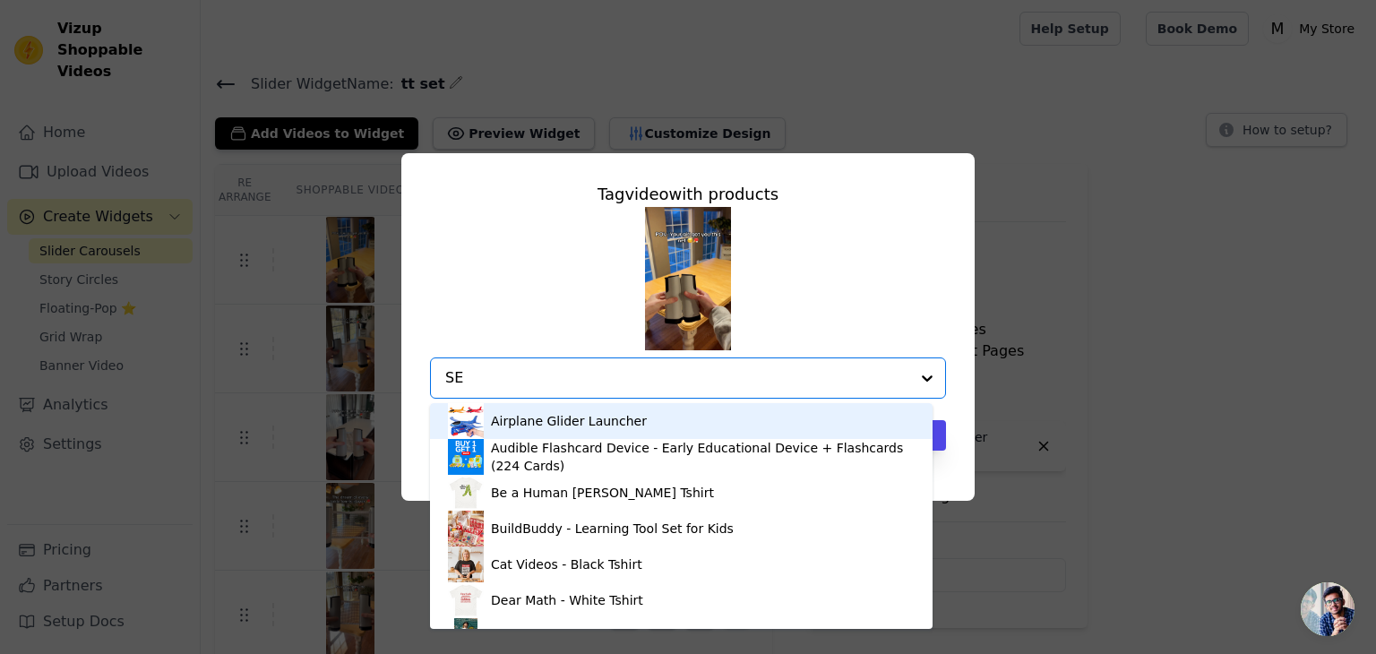
type input "SET"
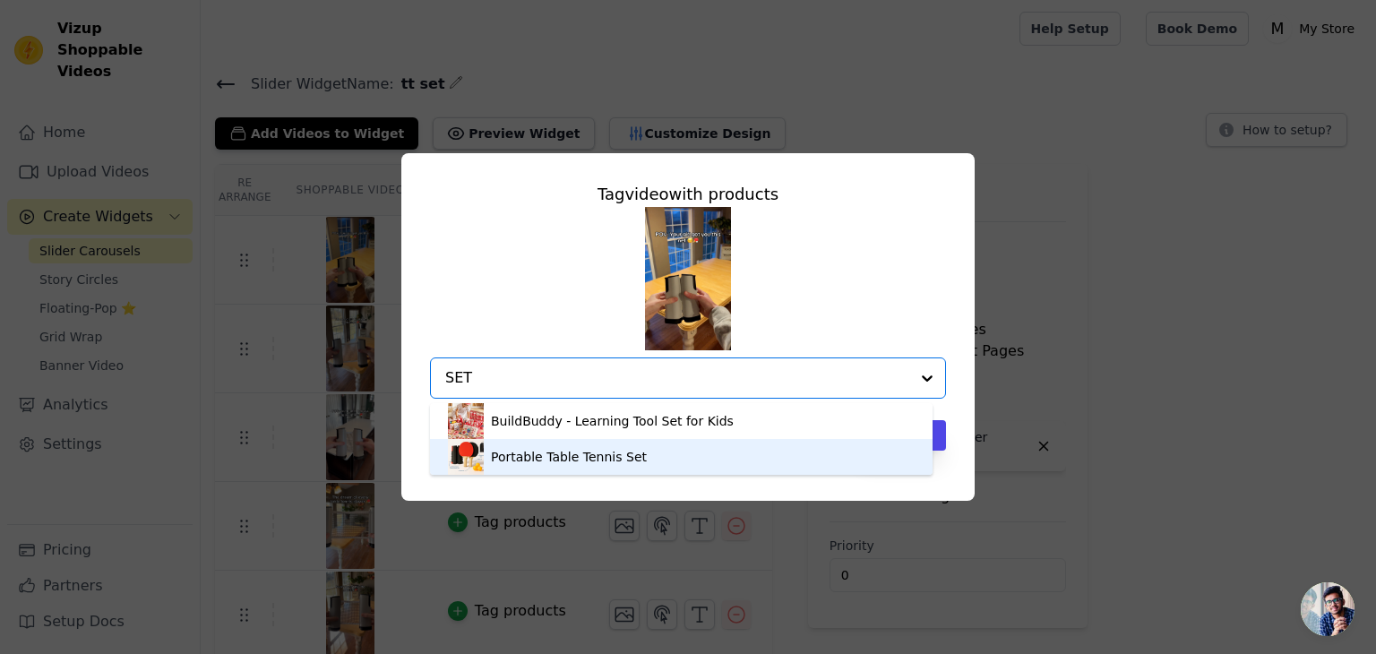
click at [666, 458] on div "Portable Table Tennis Set" at bounding box center [681, 457] width 467 height 36
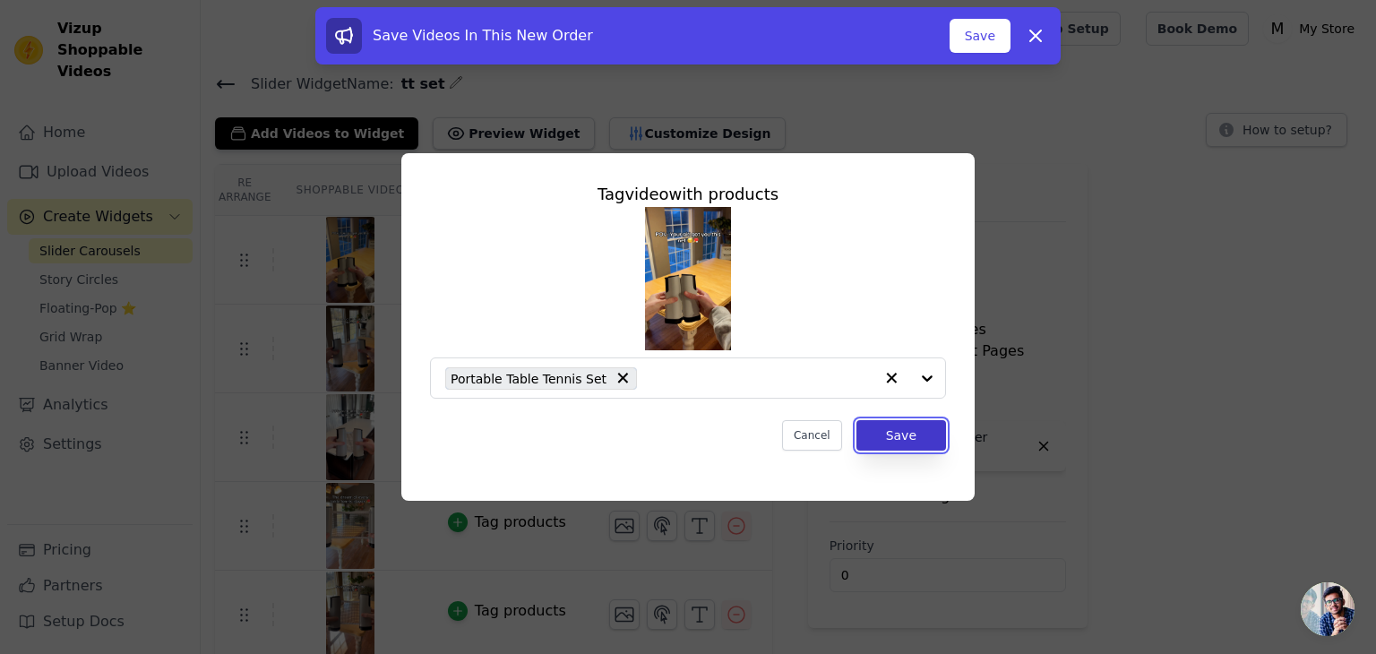
click at [890, 435] on button "Save" at bounding box center [902, 435] width 90 height 30
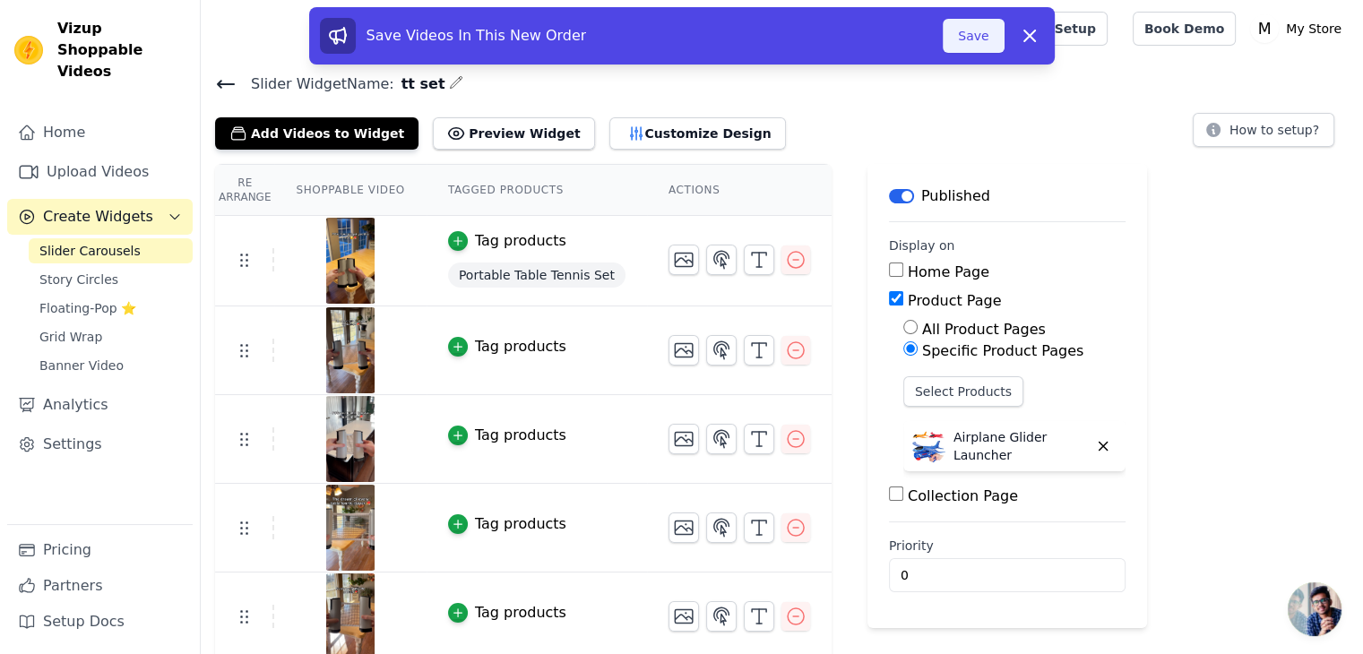
click at [990, 33] on button "Save" at bounding box center [973, 36] width 61 height 34
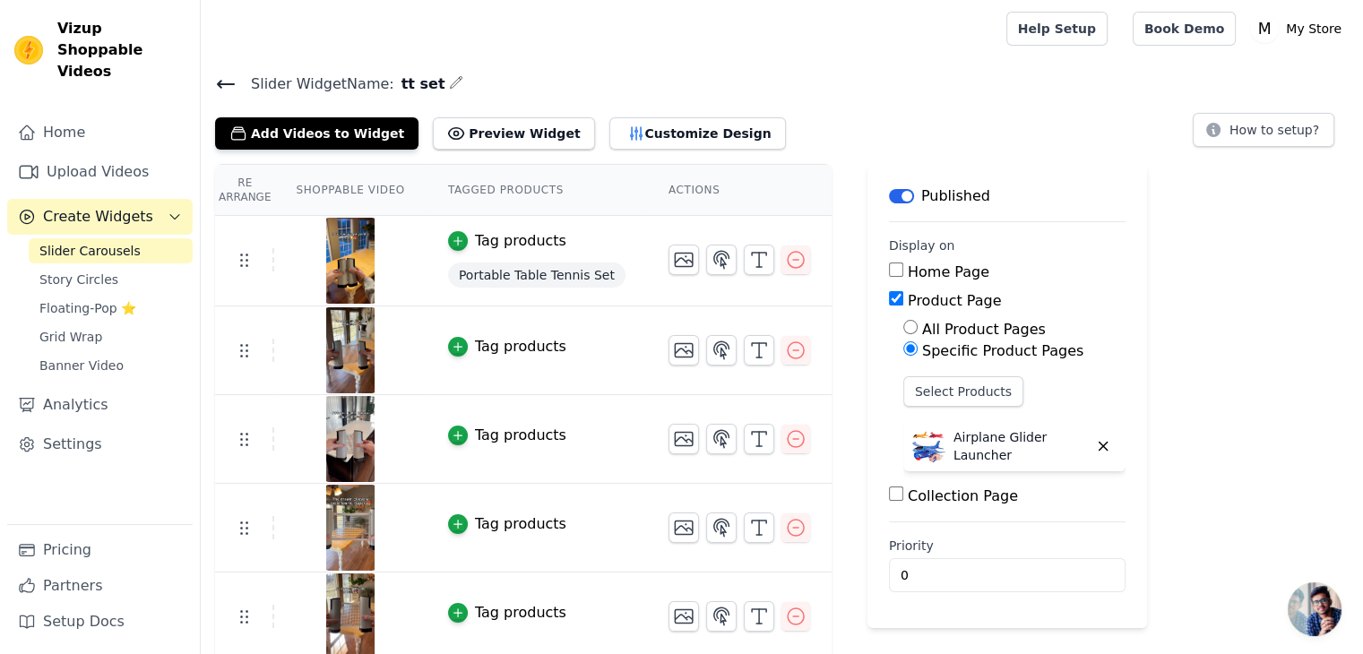
drag, startPoint x: 91, startPoint y: 223, endPoint x: 99, endPoint y: 208, distance: 16.8
click at [91, 242] on span "Slider Carousels" at bounding box center [89, 251] width 101 height 18
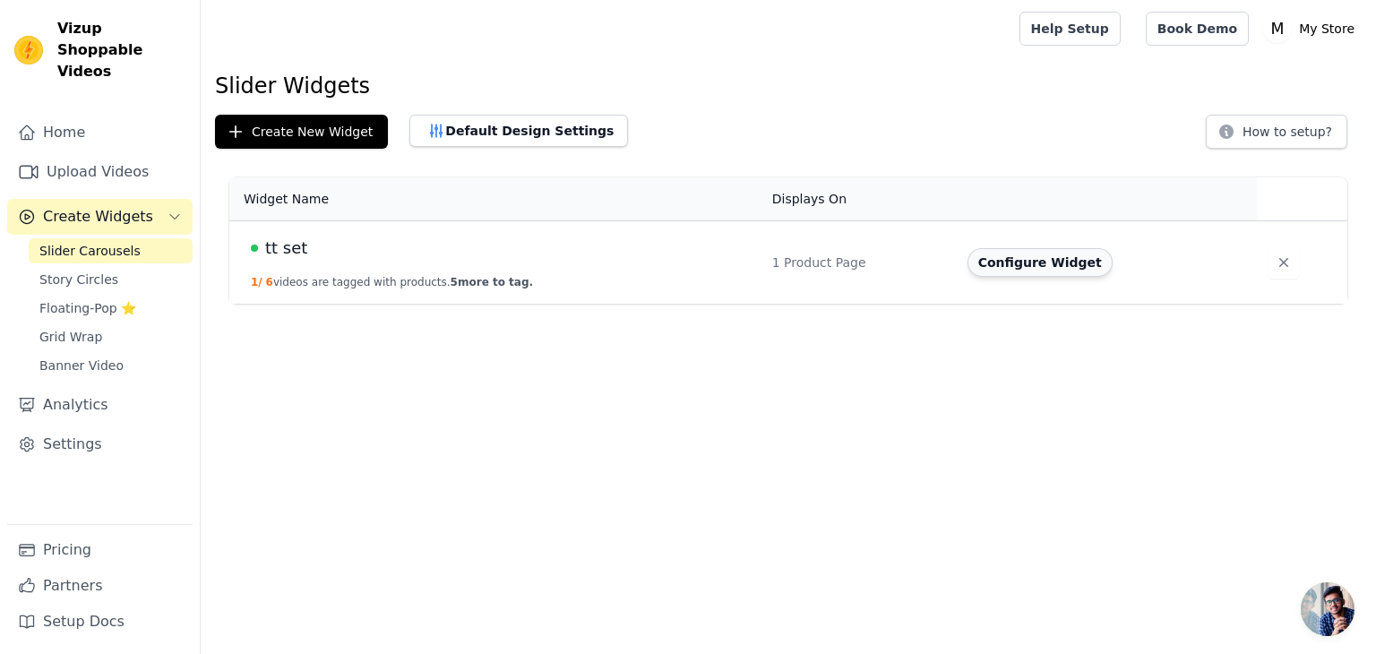
click at [1012, 268] on button "Configure Widget" at bounding box center [1040, 262] width 145 height 29
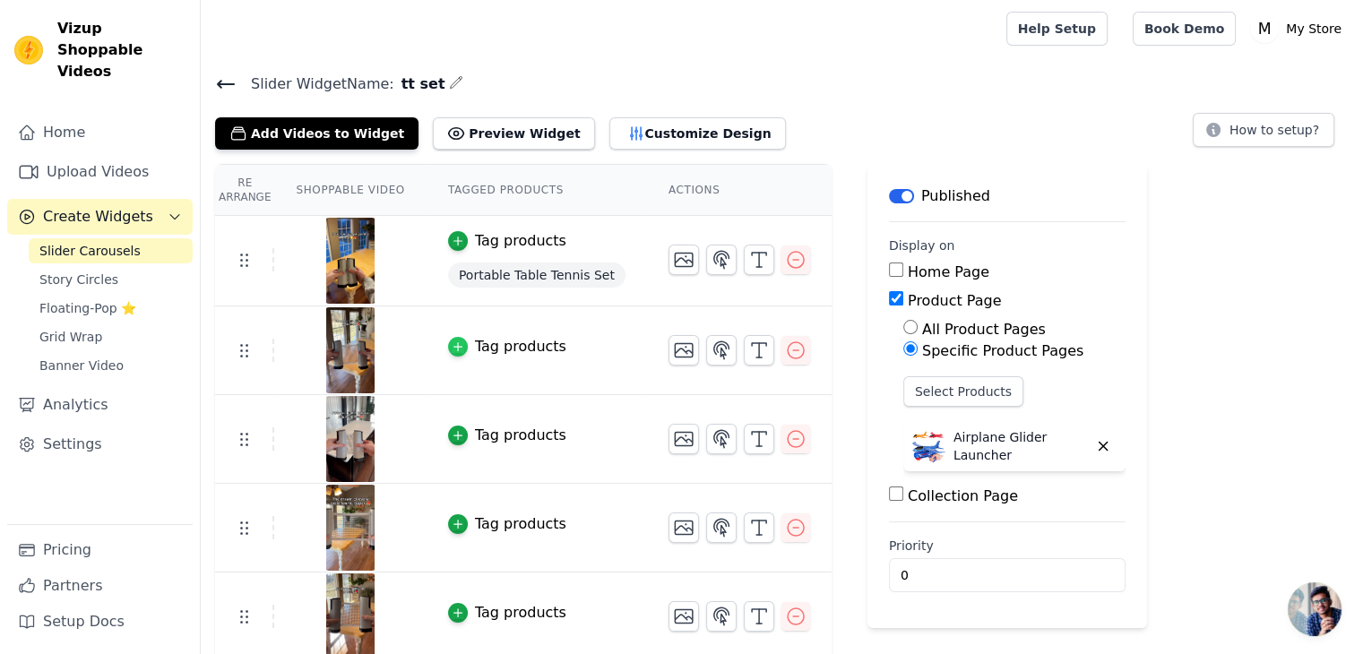
click at [448, 351] on div "button" at bounding box center [458, 347] width 20 height 20
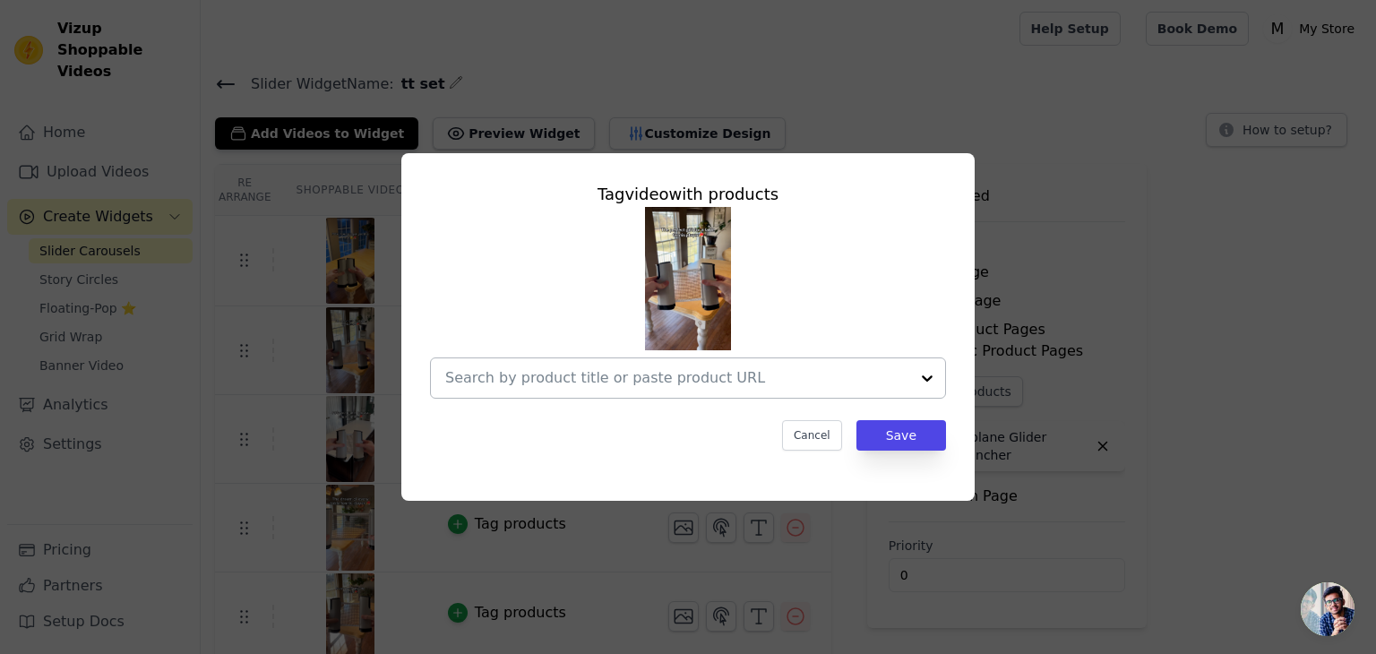
click at [668, 374] on input "text" at bounding box center [677, 378] width 464 height 22
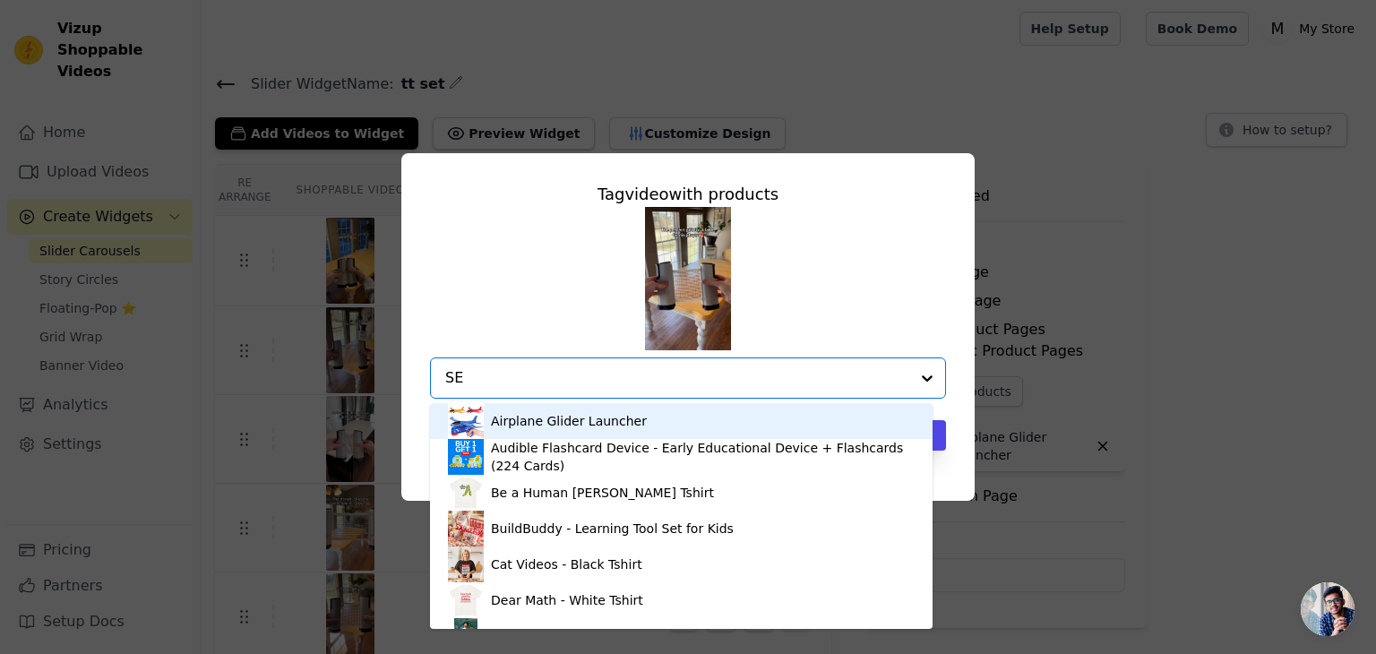
type input "SET"
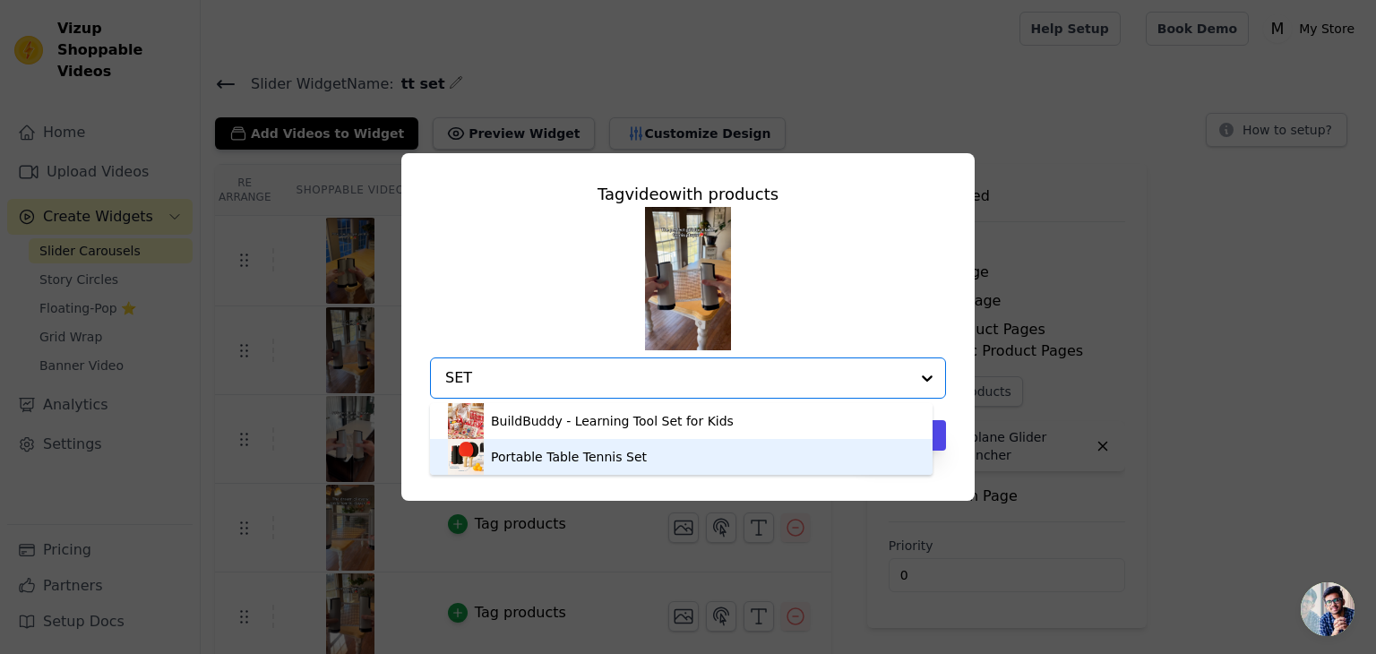
click at [616, 450] on div "Portable Table Tennis Set" at bounding box center [569, 457] width 156 height 18
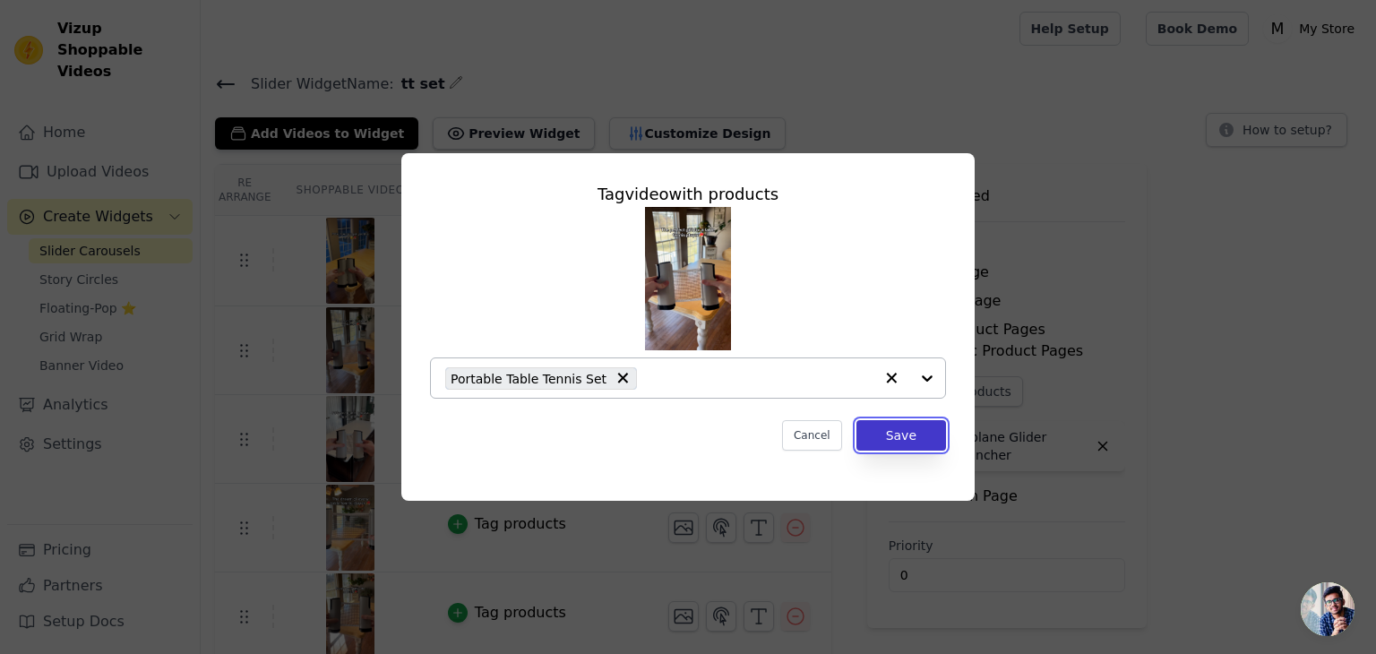
click at [910, 427] on button "Save" at bounding box center [902, 435] width 90 height 30
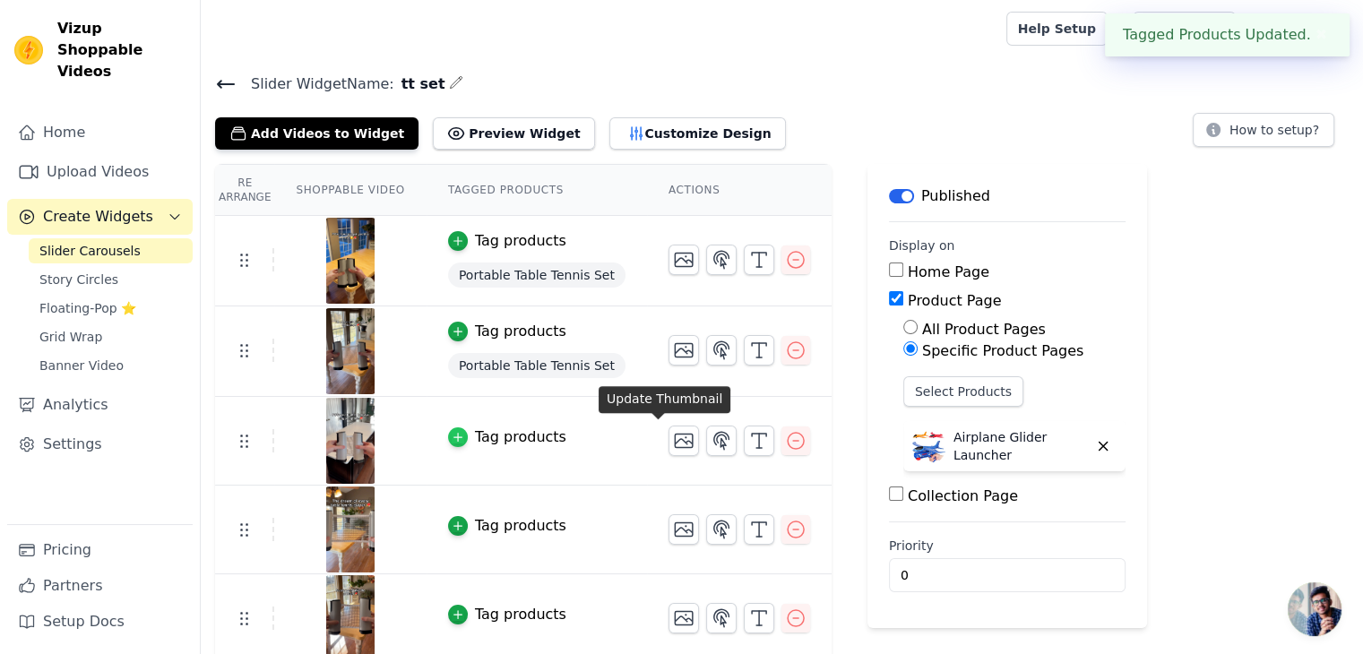
click at [452, 437] on icon "button" at bounding box center [458, 437] width 13 height 13
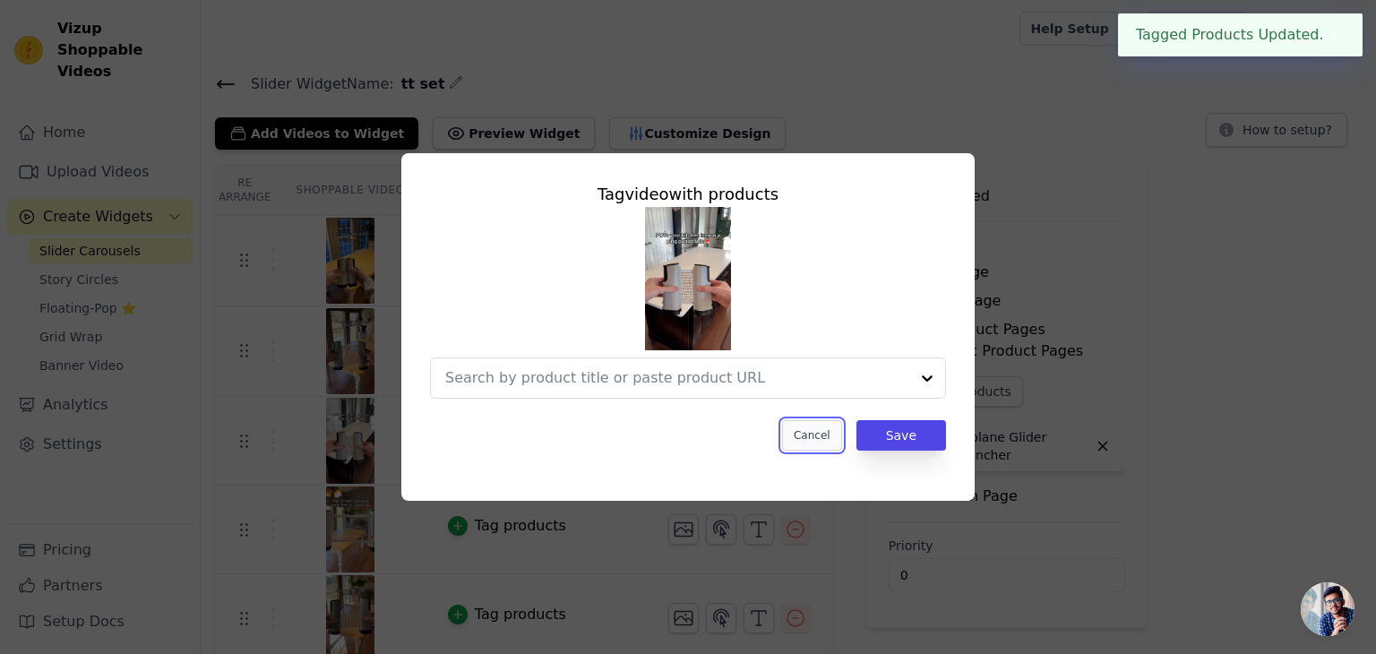
click at [806, 447] on button "Cancel" at bounding box center [812, 435] width 60 height 30
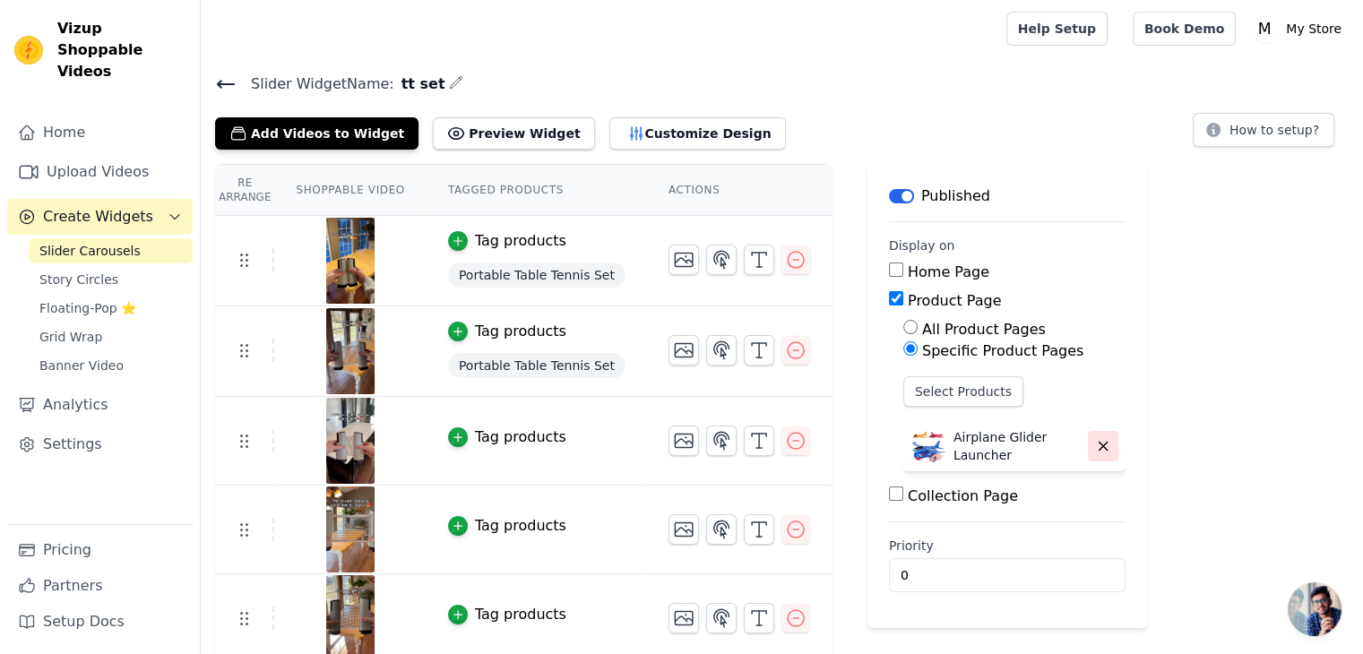
click at [1095, 445] on icon "button" at bounding box center [1103, 446] width 16 height 16
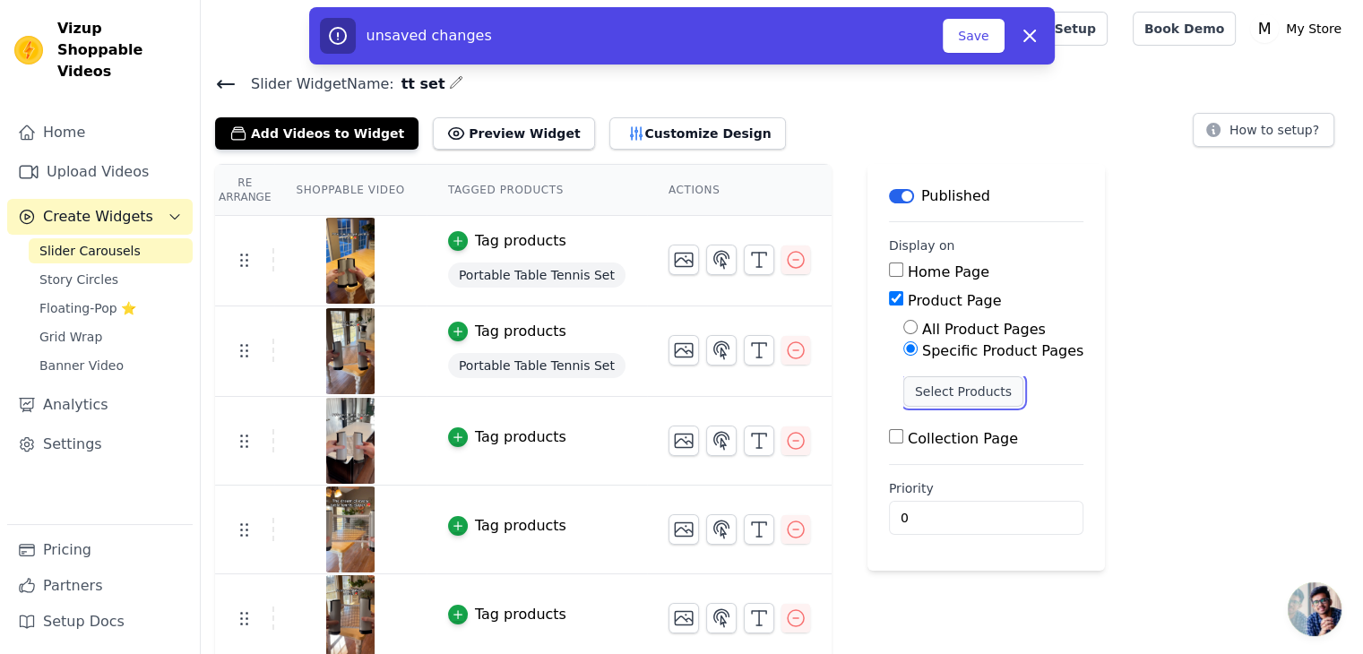
click at [952, 396] on button "Select Products" at bounding box center [963, 391] width 120 height 30
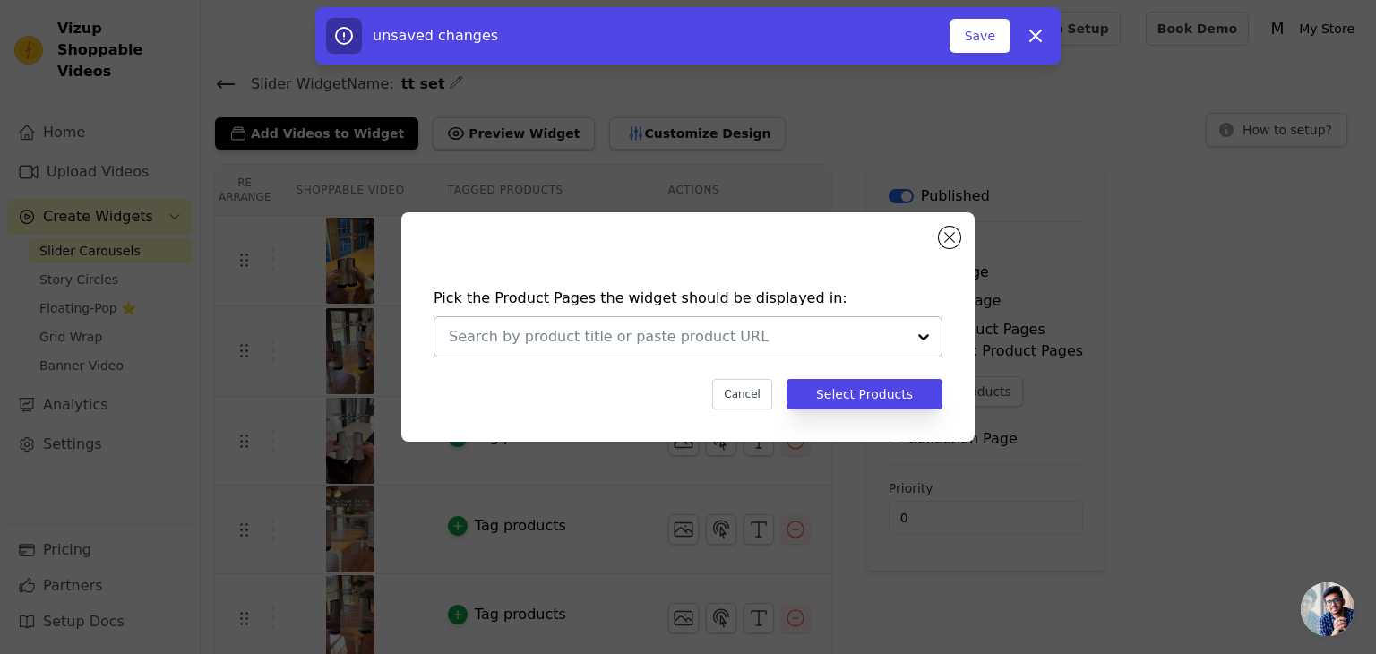
click at [610, 336] on input "text" at bounding box center [677, 337] width 457 height 22
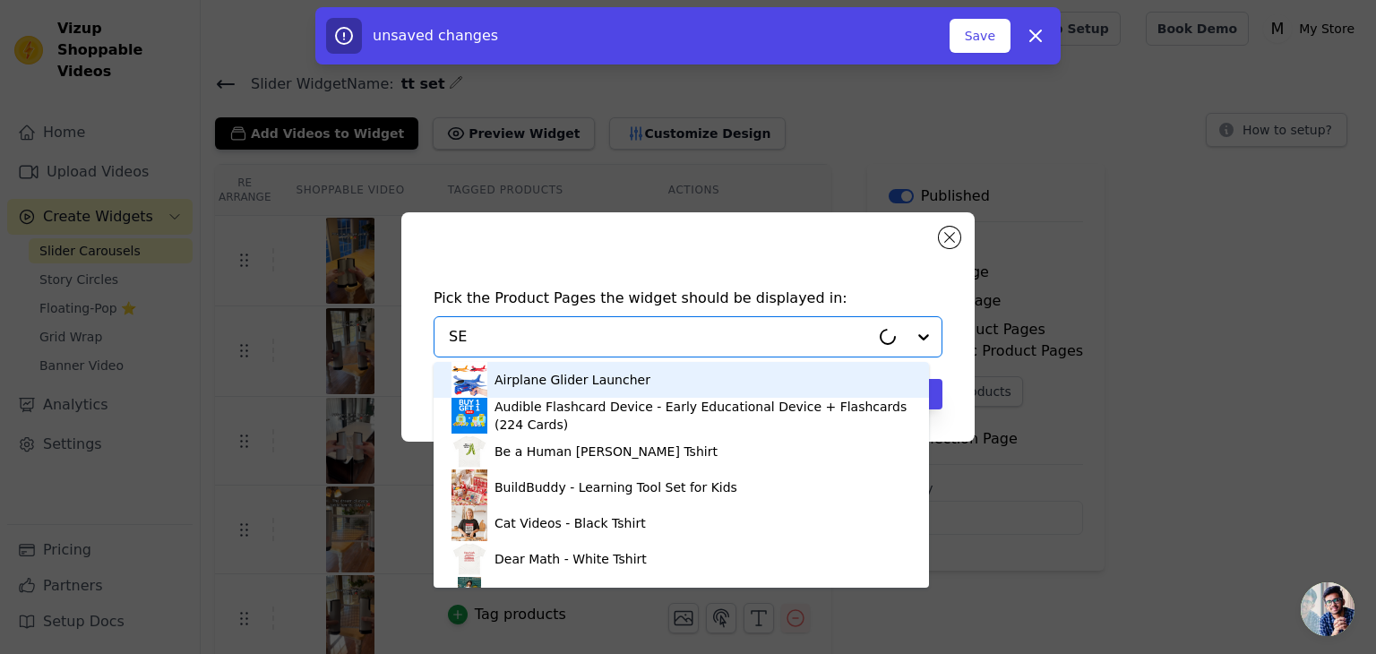
type input "SET"
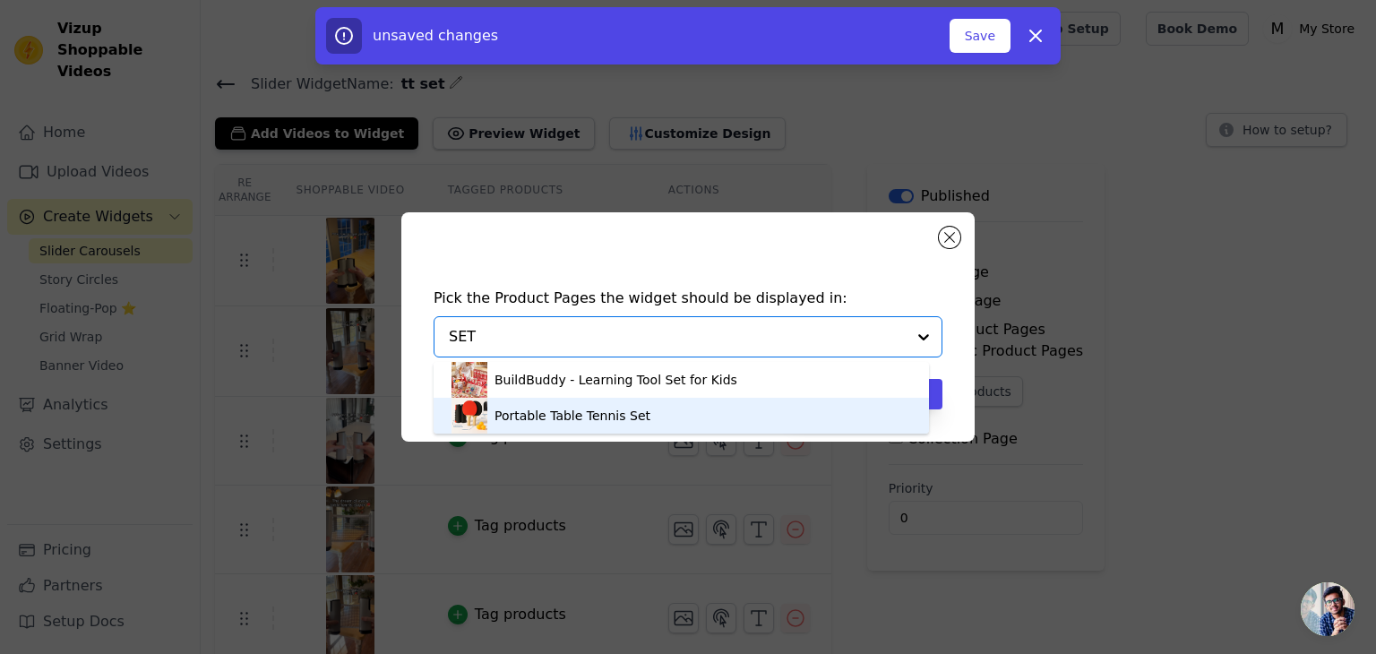
click at [603, 408] on div "Portable Table Tennis Set" at bounding box center [573, 416] width 156 height 18
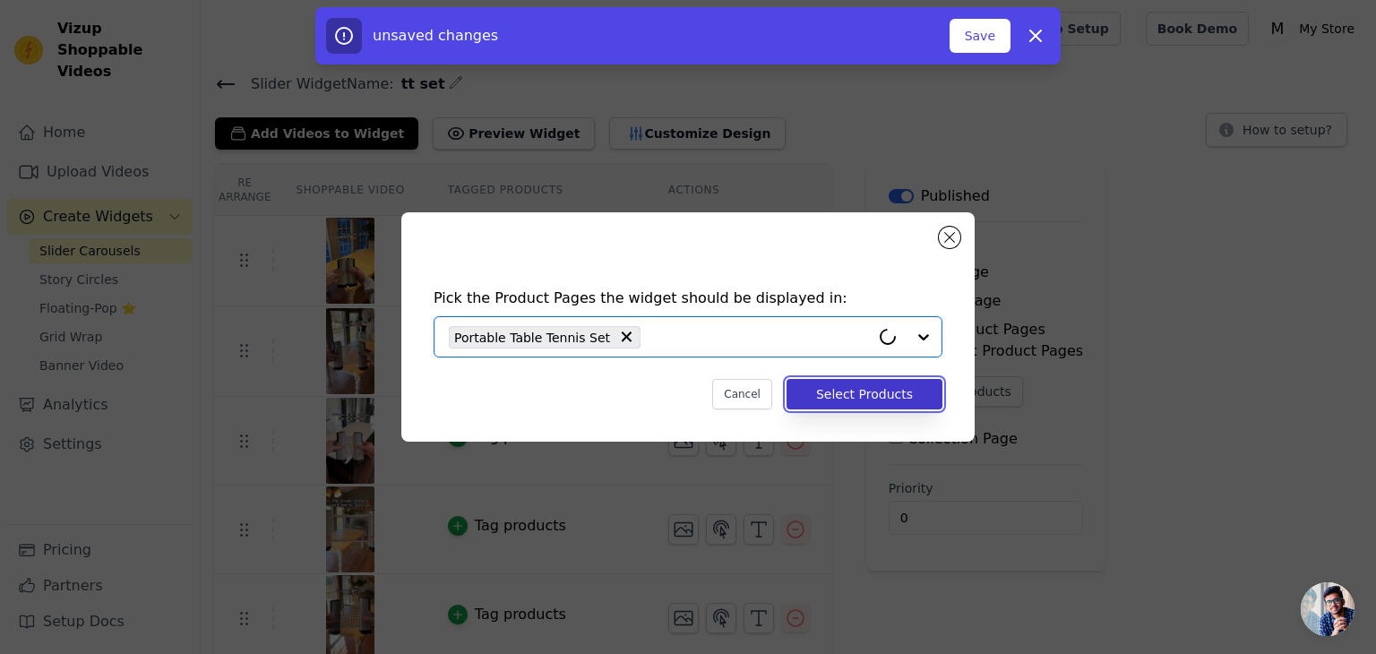
click at [824, 399] on button "Select Products" at bounding box center [865, 394] width 156 height 30
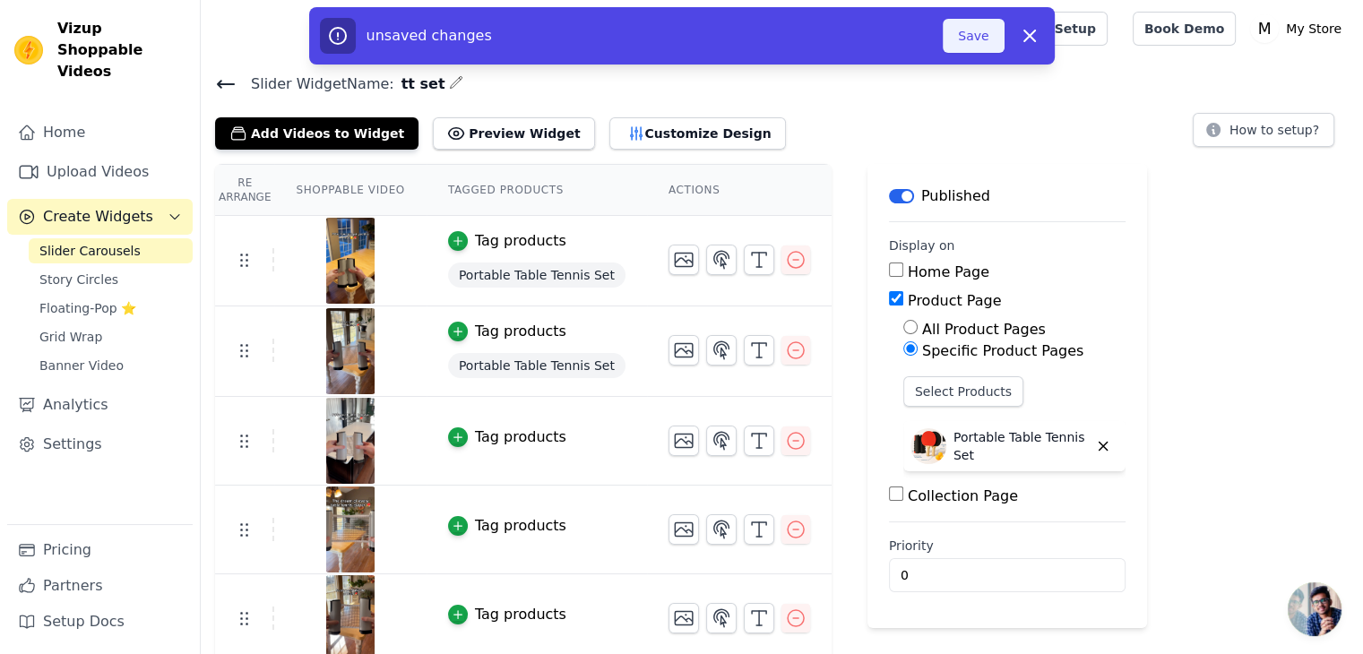
click at [970, 37] on button "Save" at bounding box center [973, 36] width 61 height 34
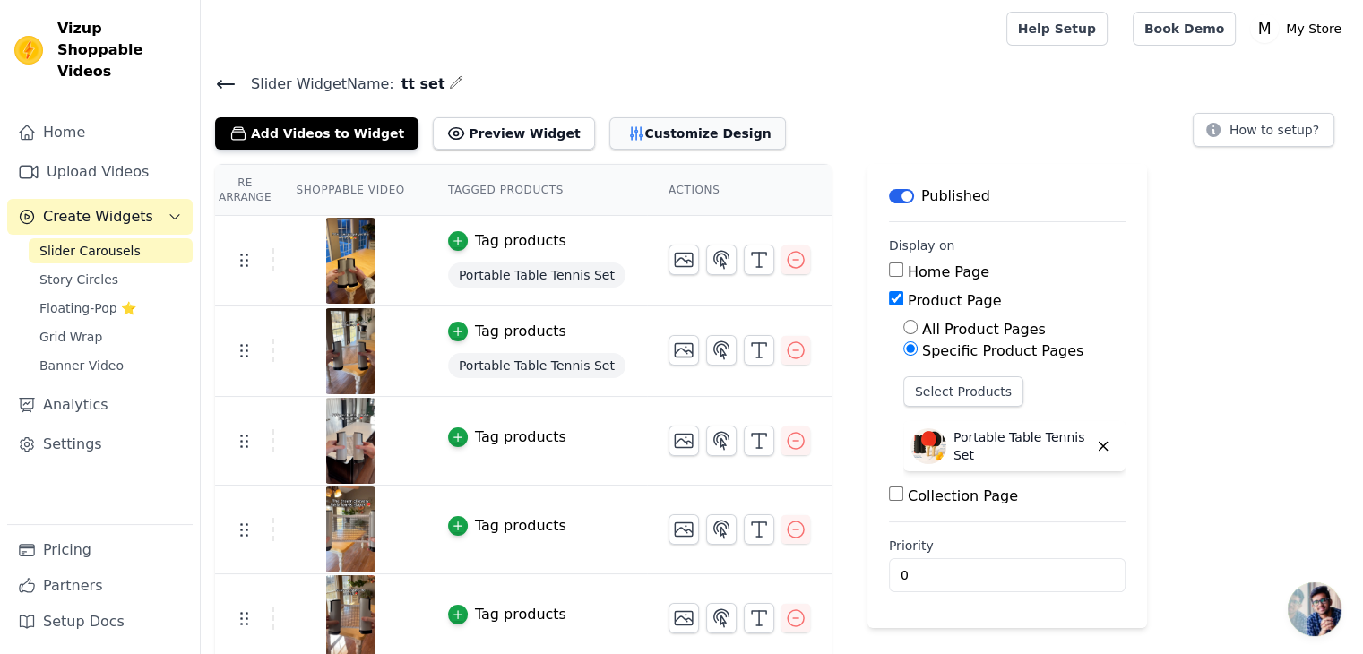
click at [620, 137] on button "Customize Design" at bounding box center [697, 133] width 177 height 32
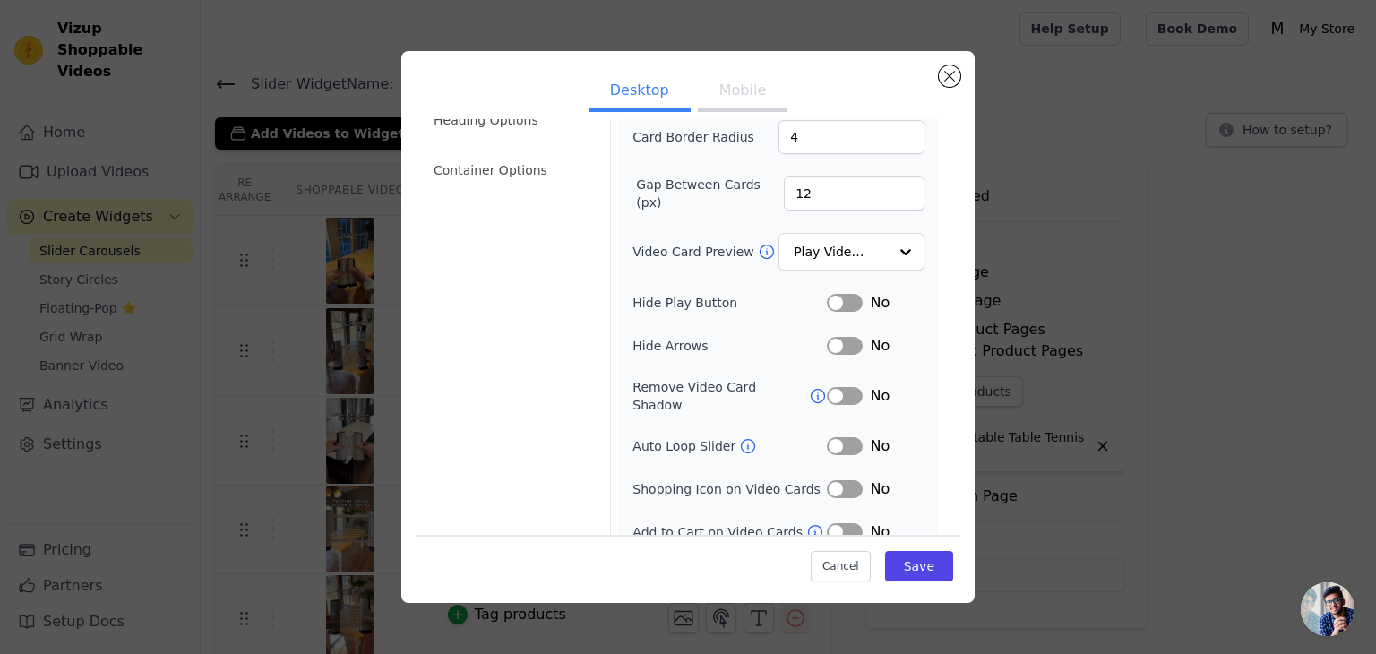
scroll to position [140, 0]
click at [710, 80] on button "Mobile" at bounding box center [743, 92] width 90 height 39
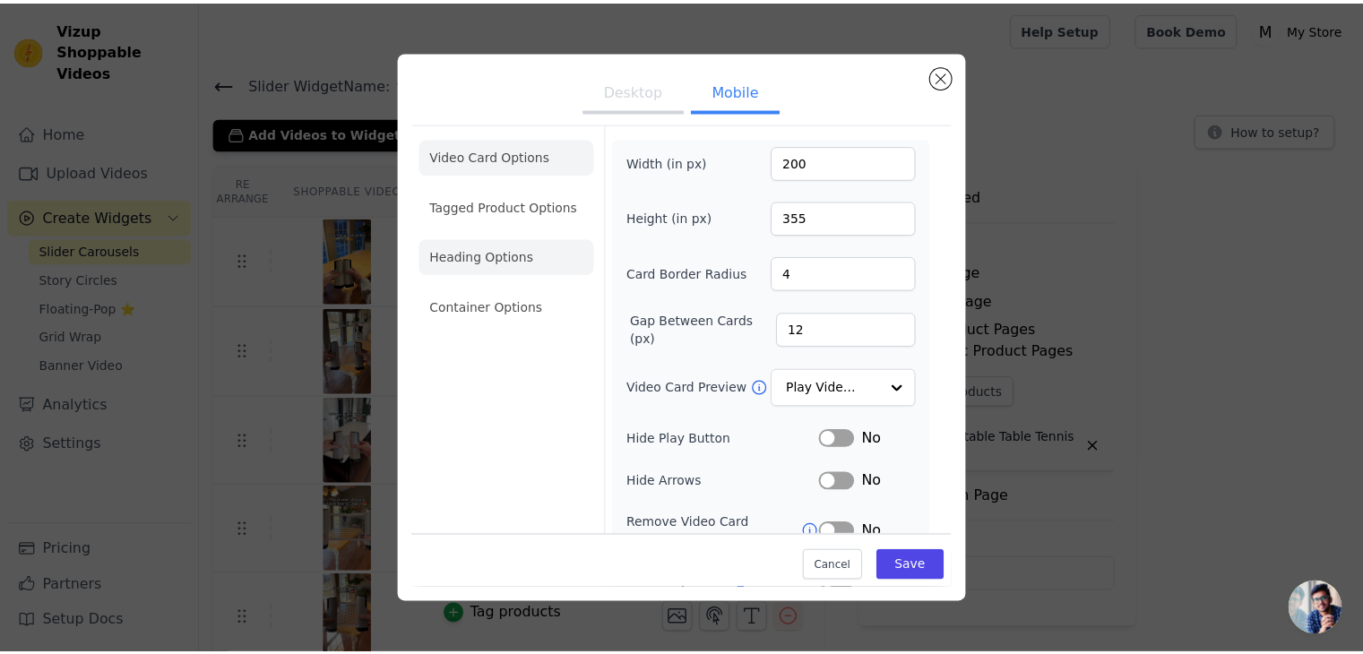
scroll to position [0, 0]
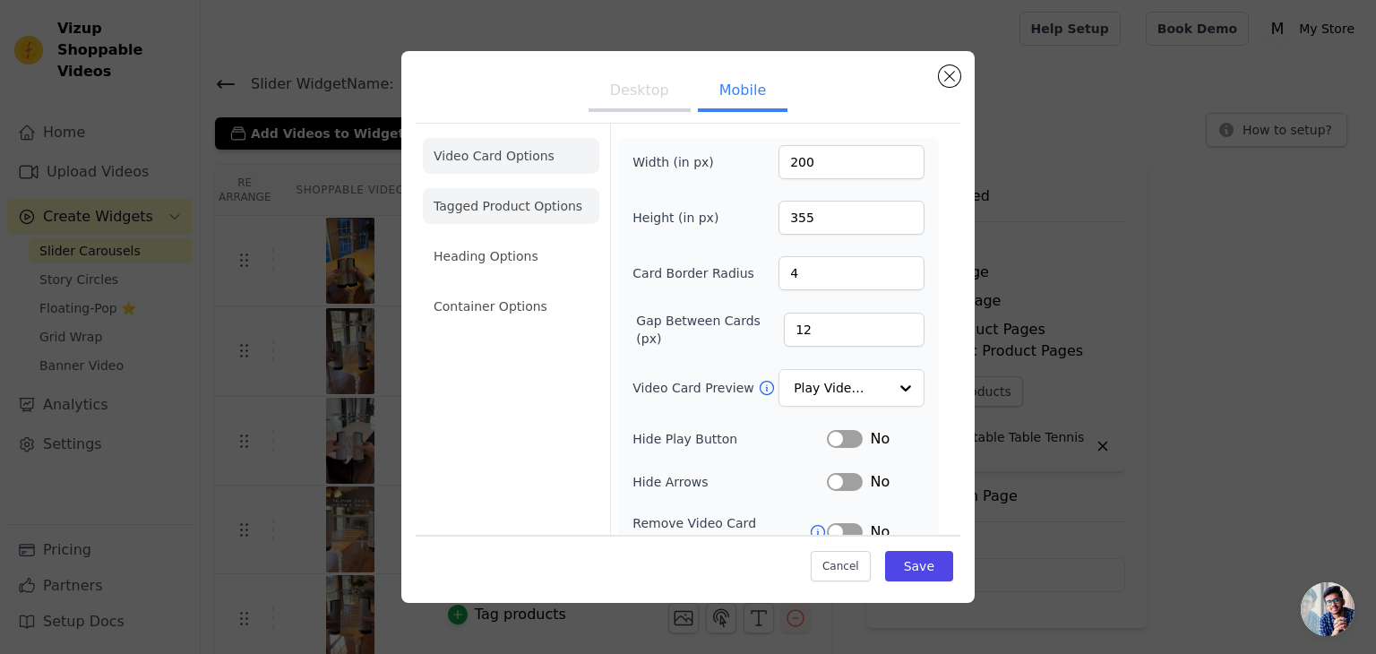
click at [514, 204] on li "Tagged Product Options" at bounding box center [511, 206] width 177 height 36
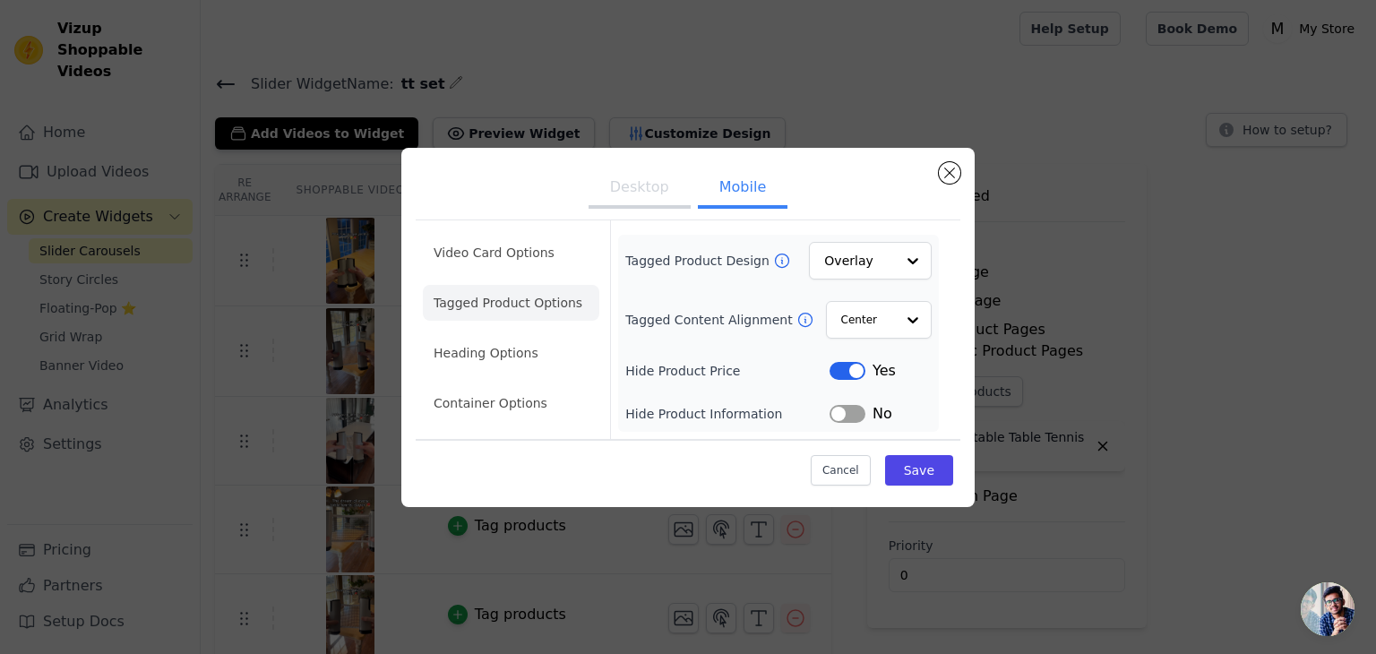
click at [840, 410] on button "Label" at bounding box center [848, 414] width 36 height 18
click at [934, 469] on button "Save" at bounding box center [919, 470] width 68 height 30
